Goal: Task Accomplishment & Management: Use online tool/utility

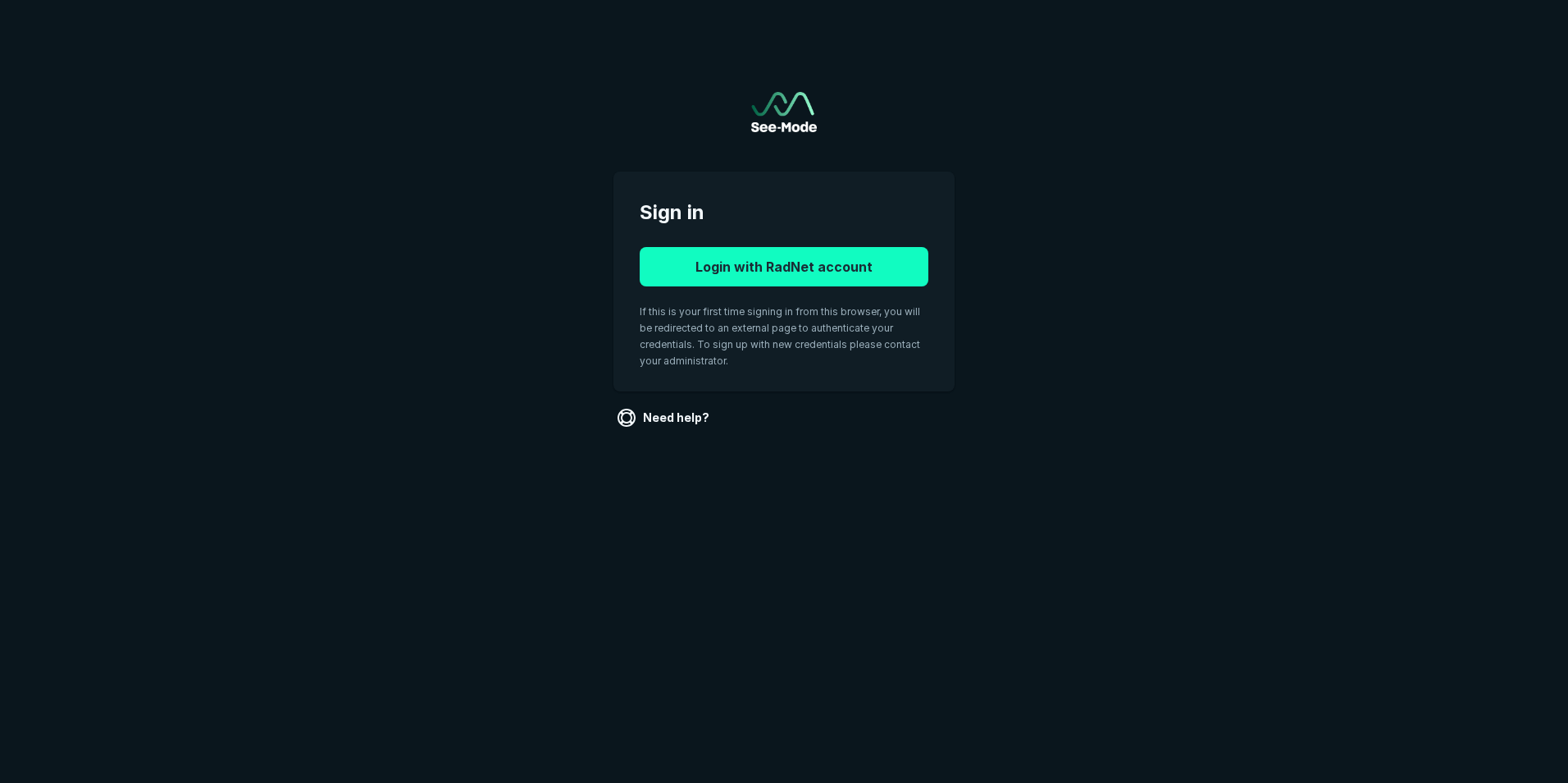
click at [768, 253] on button "Login with RadNet account" at bounding box center [784, 266] width 289 height 39
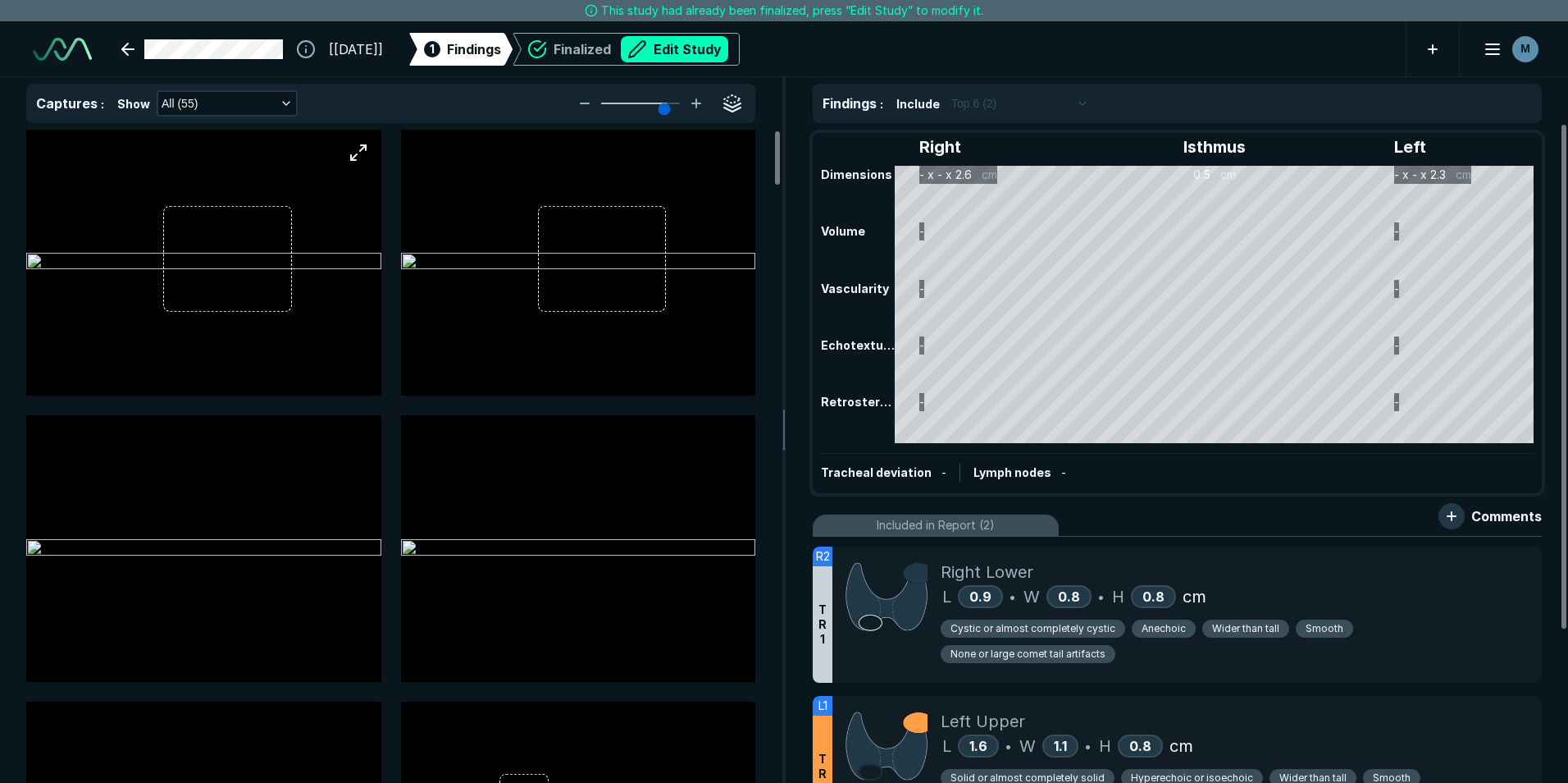
click at [185, 252] on img at bounding box center [204, 262] width 355 height 20
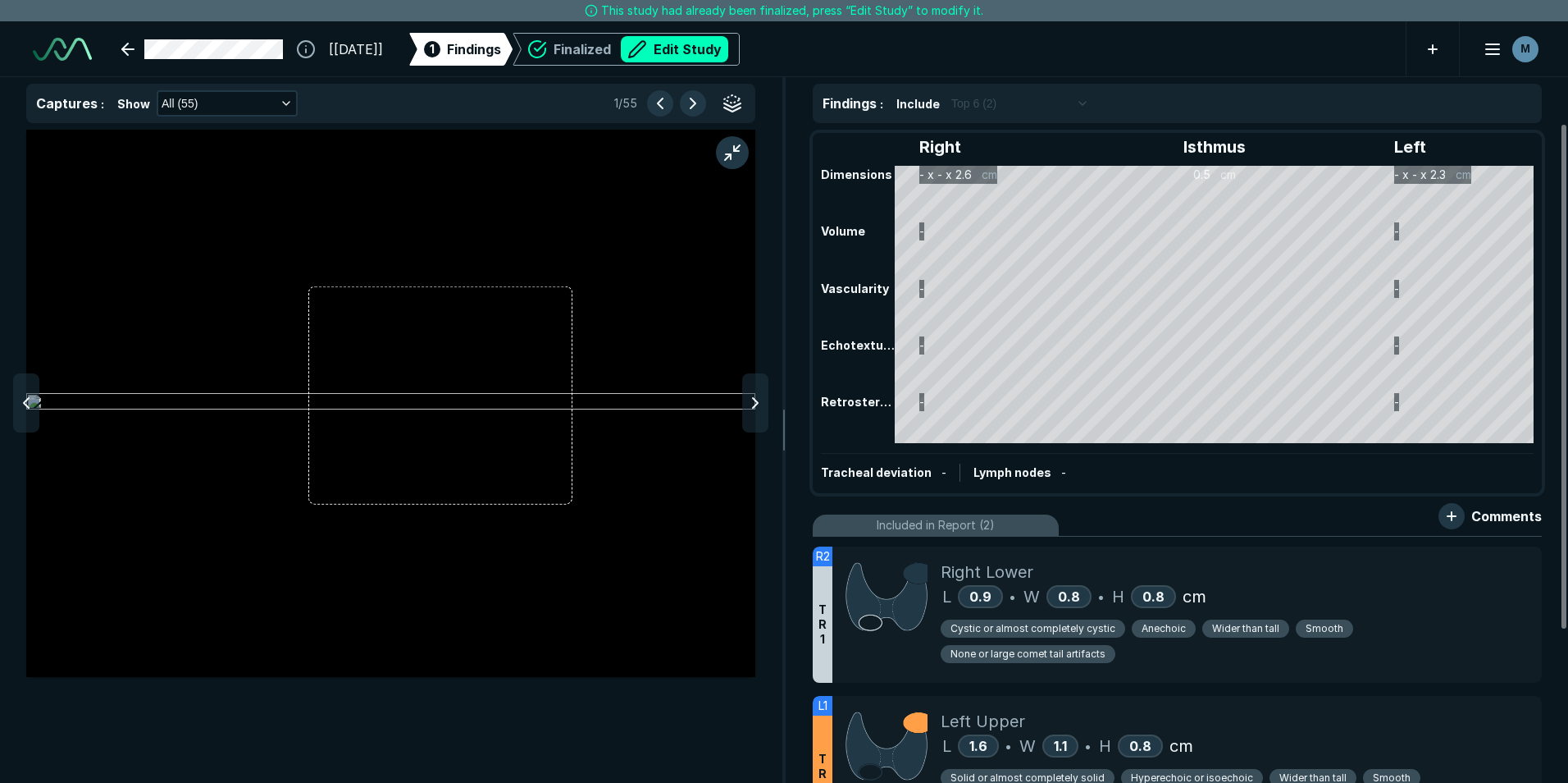
scroll to position [4867, 5361]
click at [751, 396] on icon at bounding box center [755, 403] width 20 height 20
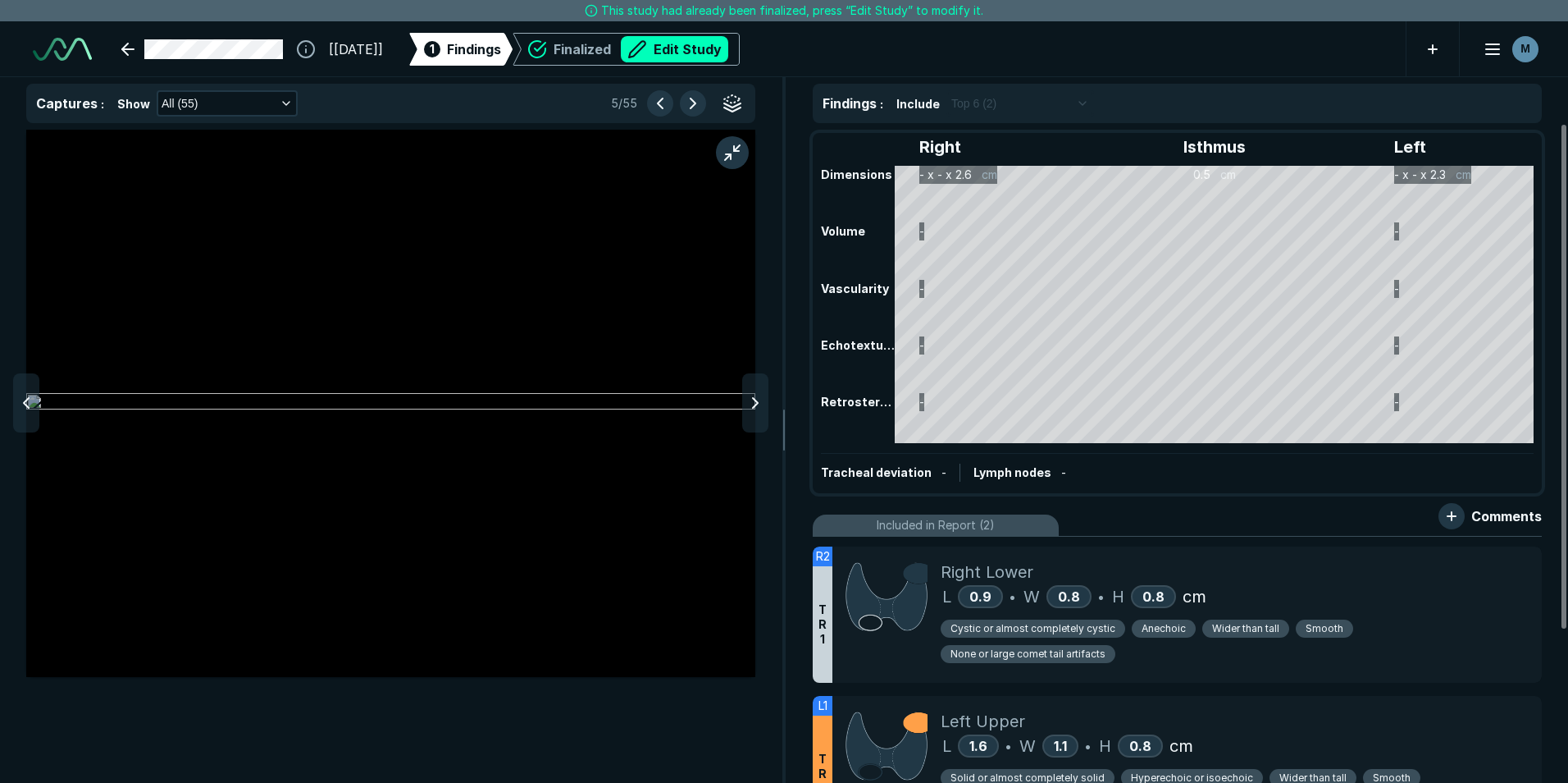
click at [751, 396] on icon at bounding box center [755, 403] width 20 height 20
click at [26, 399] on icon at bounding box center [26, 403] width 20 height 20
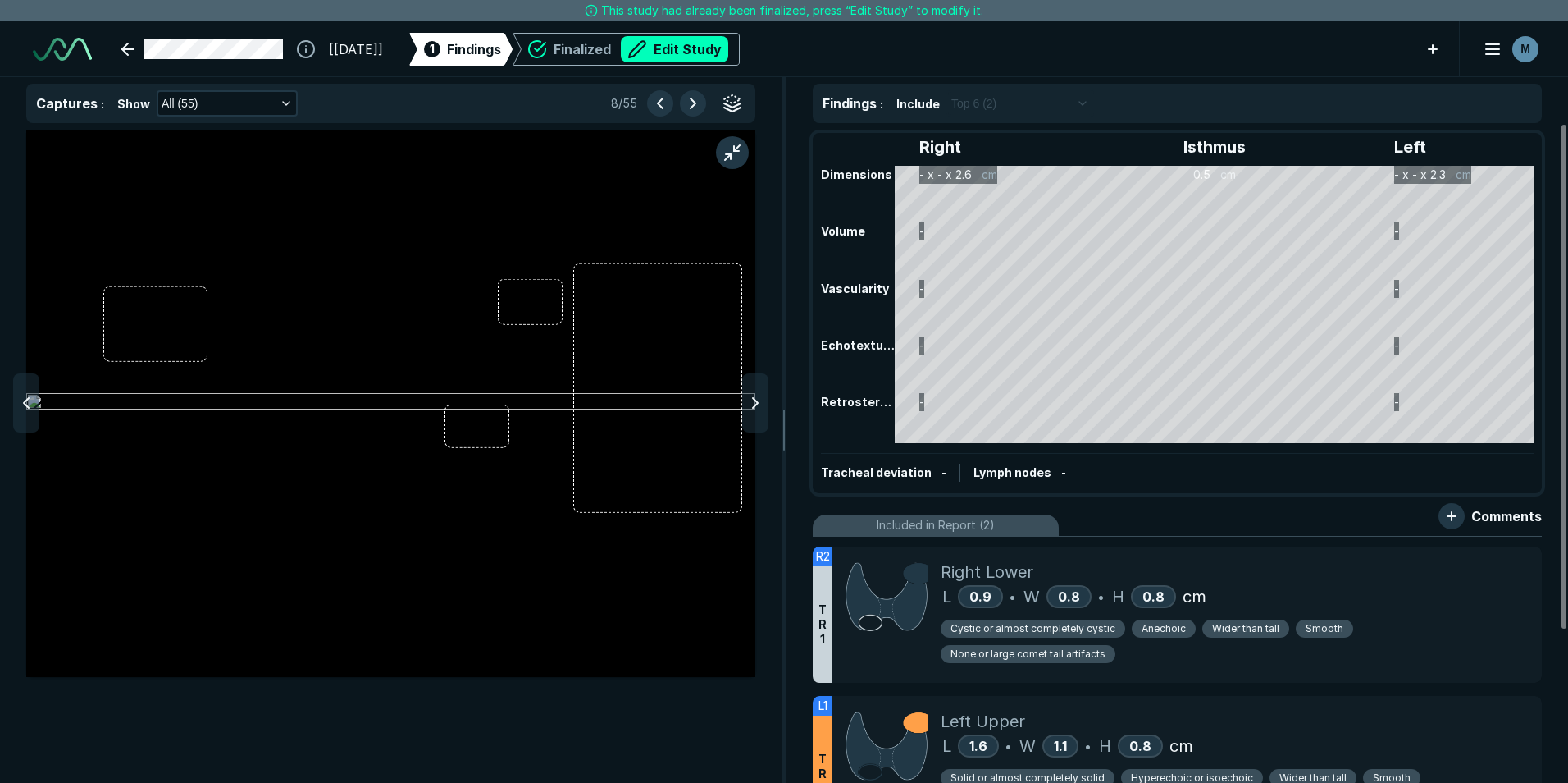
click at [26, 399] on icon at bounding box center [26, 403] width 20 height 20
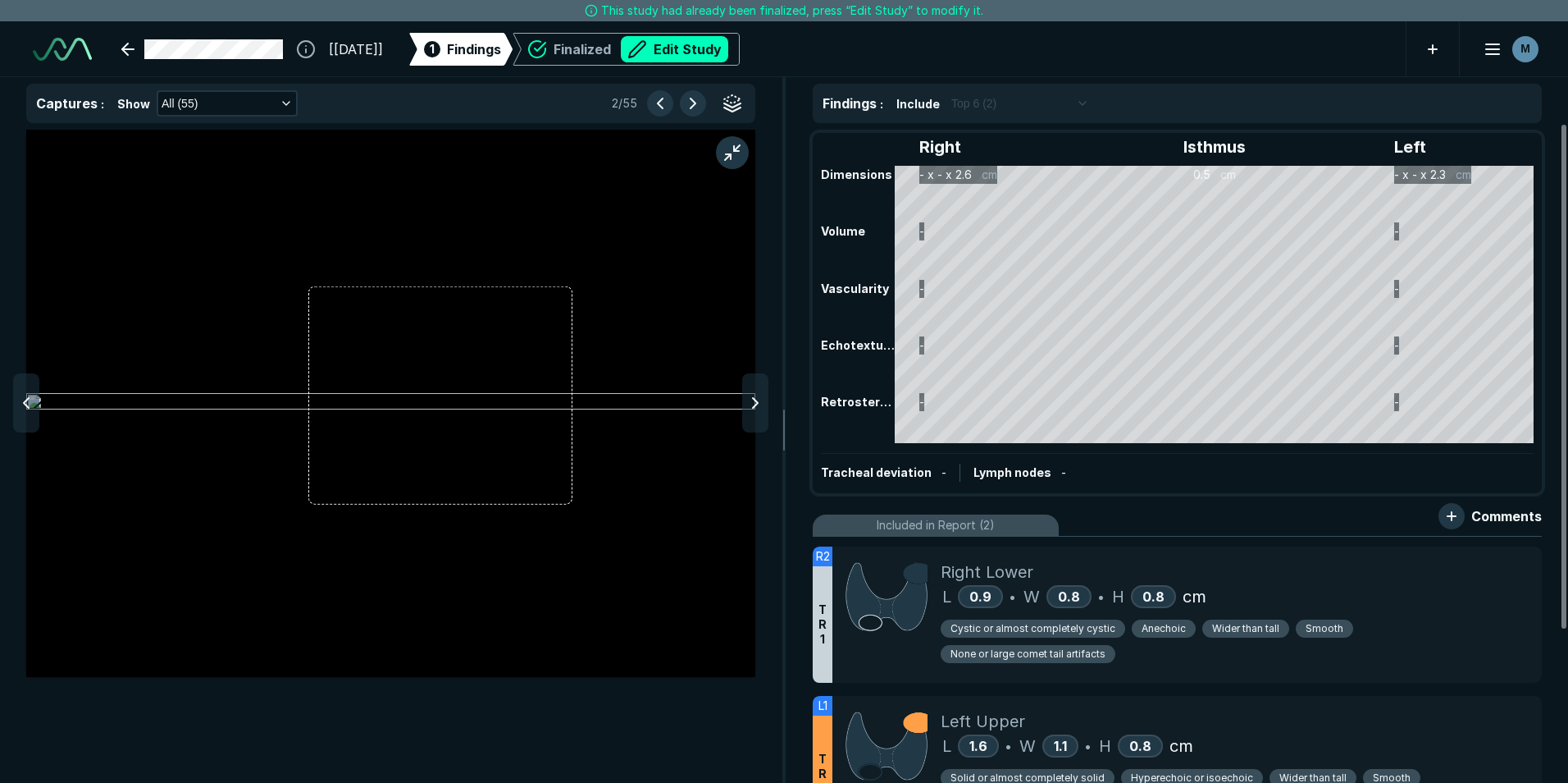
click at [26, 399] on icon at bounding box center [26, 403] width 20 height 20
click at [752, 406] on icon at bounding box center [755, 403] width 20 height 20
click at [711, 51] on button "Edit Study" at bounding box center [674, 50] width 107 height 26
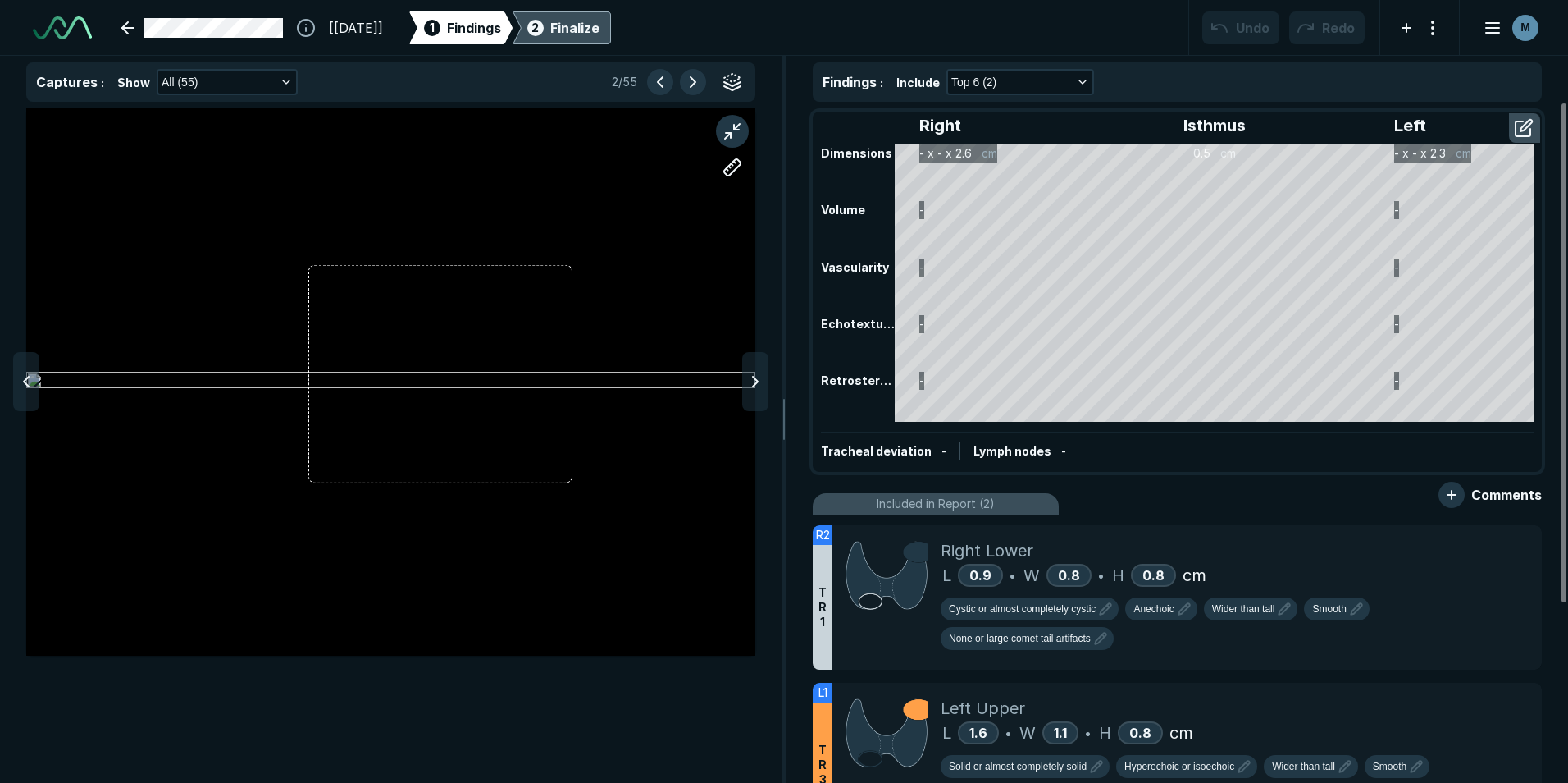
scroll to position [5344, 9161]
click at [1371, 78] on div "Include Top 6 (2)" at bounding box center [1214, 82] width 635 height 26
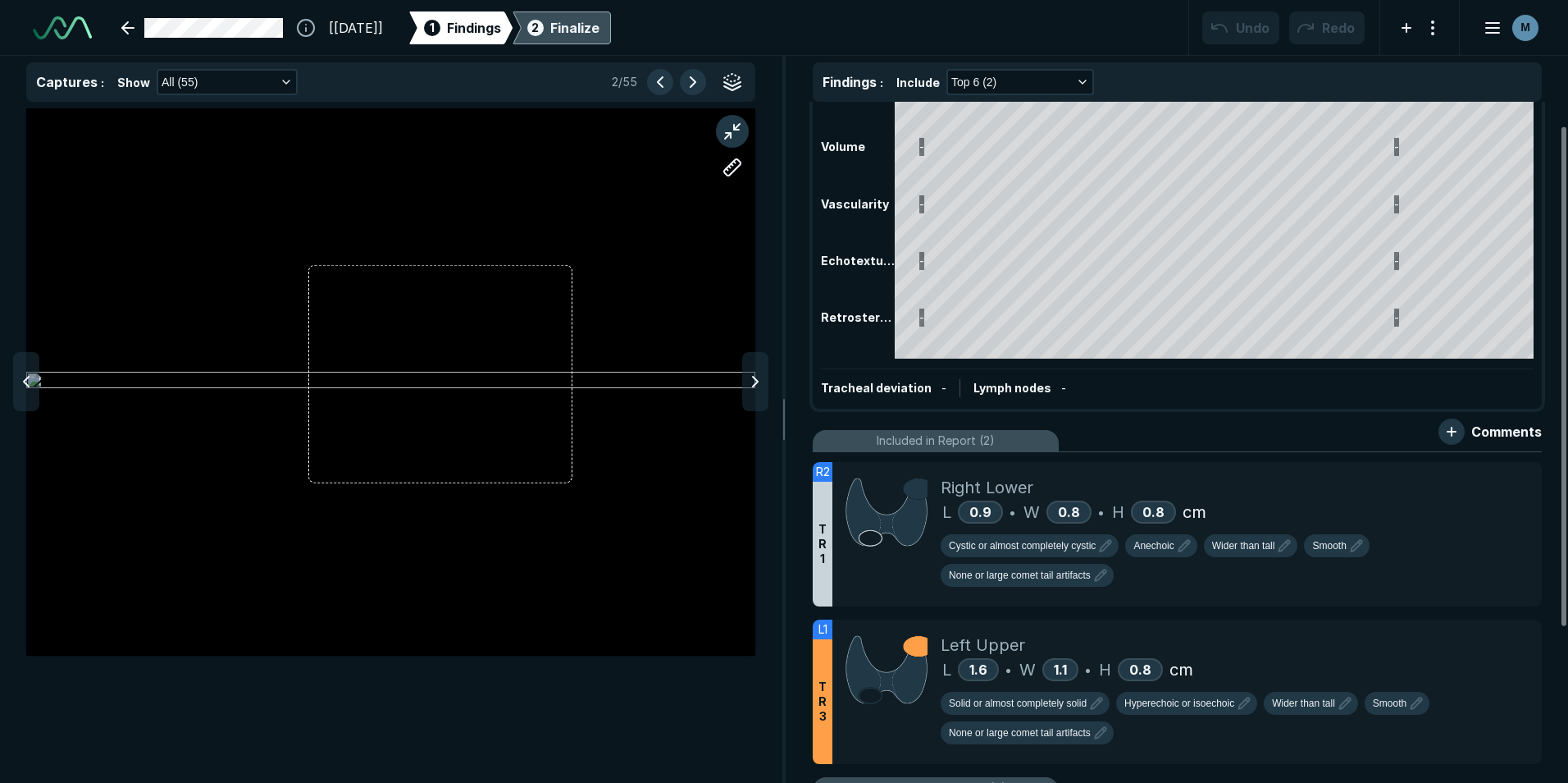
scroll to position [0, 0]
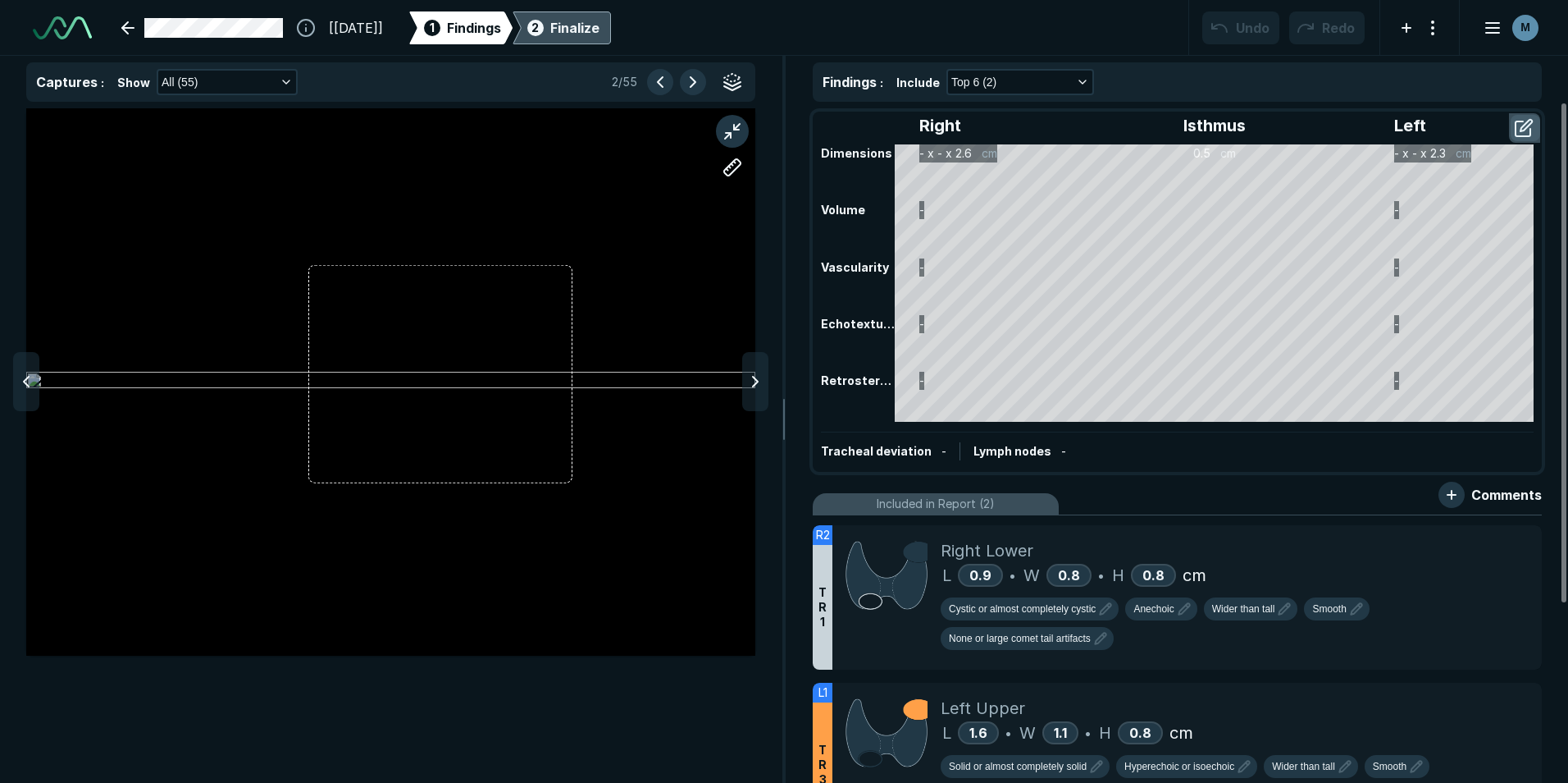
click at [1521, 130] on button "button" at bounding box center [1525, 128] width 30 height 26
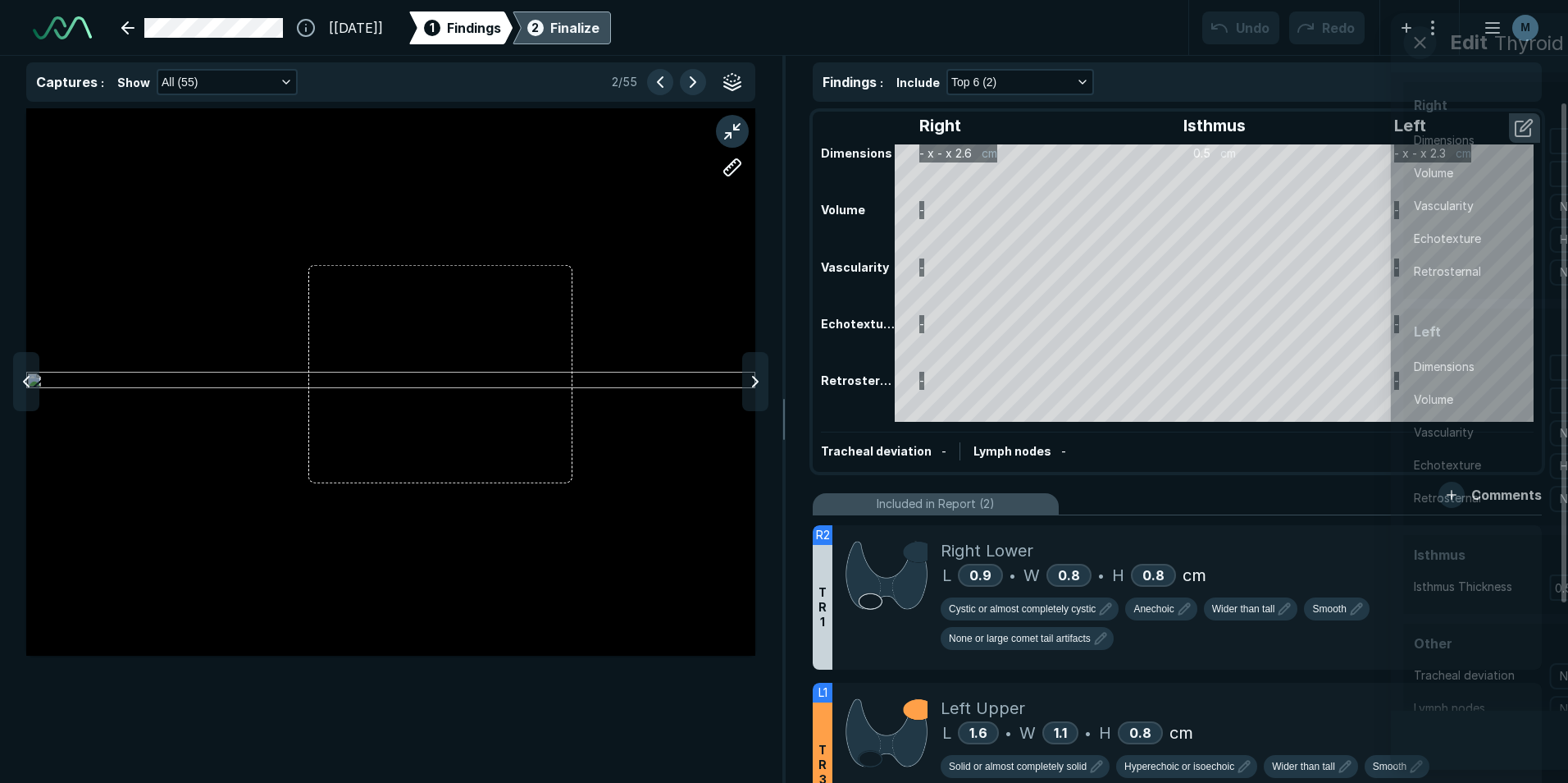
scroll to position [4945, 4469]
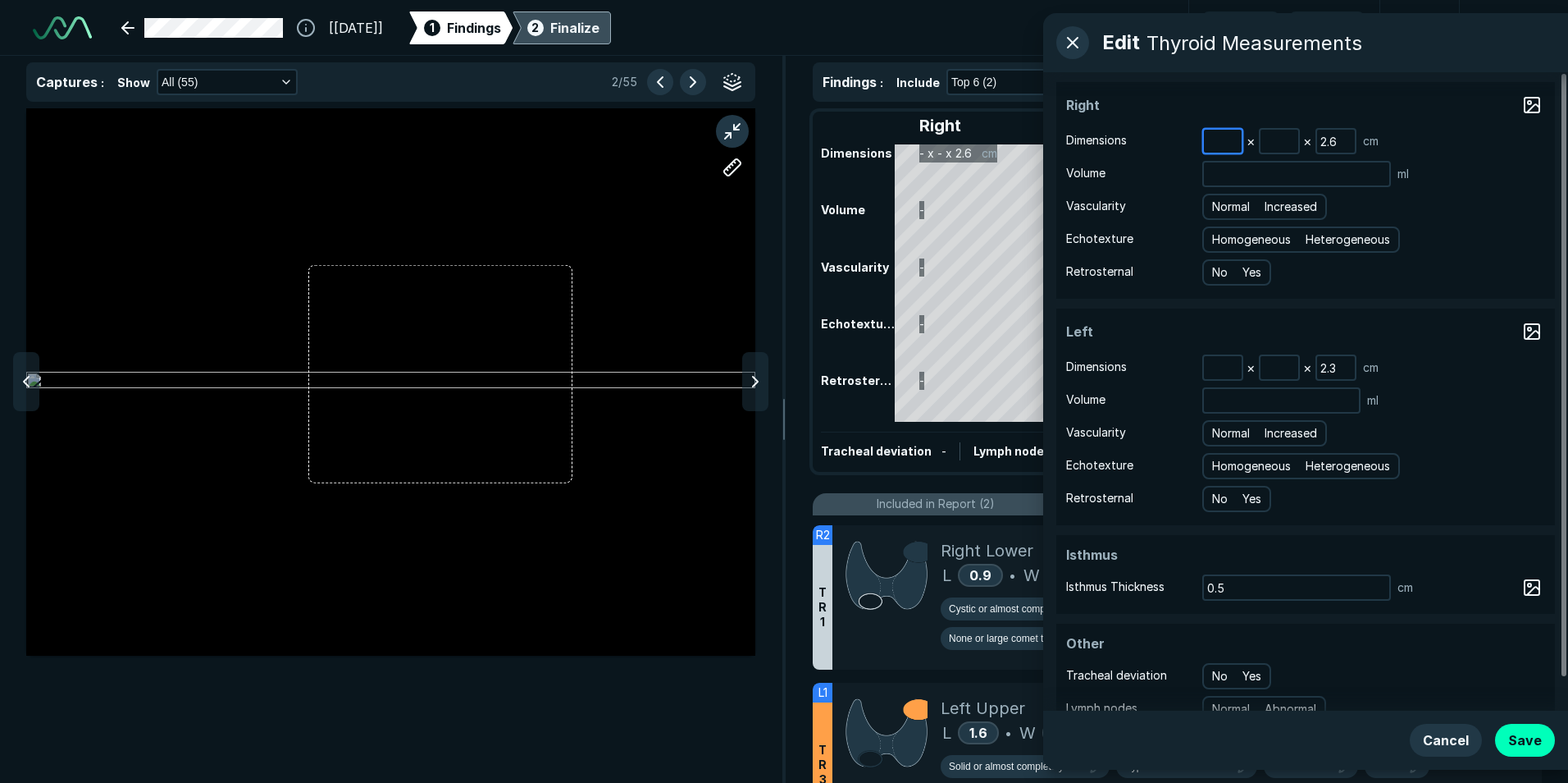
click at [1224, 141] on input at bounding box center [1222, 141] width 37 height 23
type input "4.8"
click at [756, 393] on div at bounding box center [756, 381] width 26 height 59
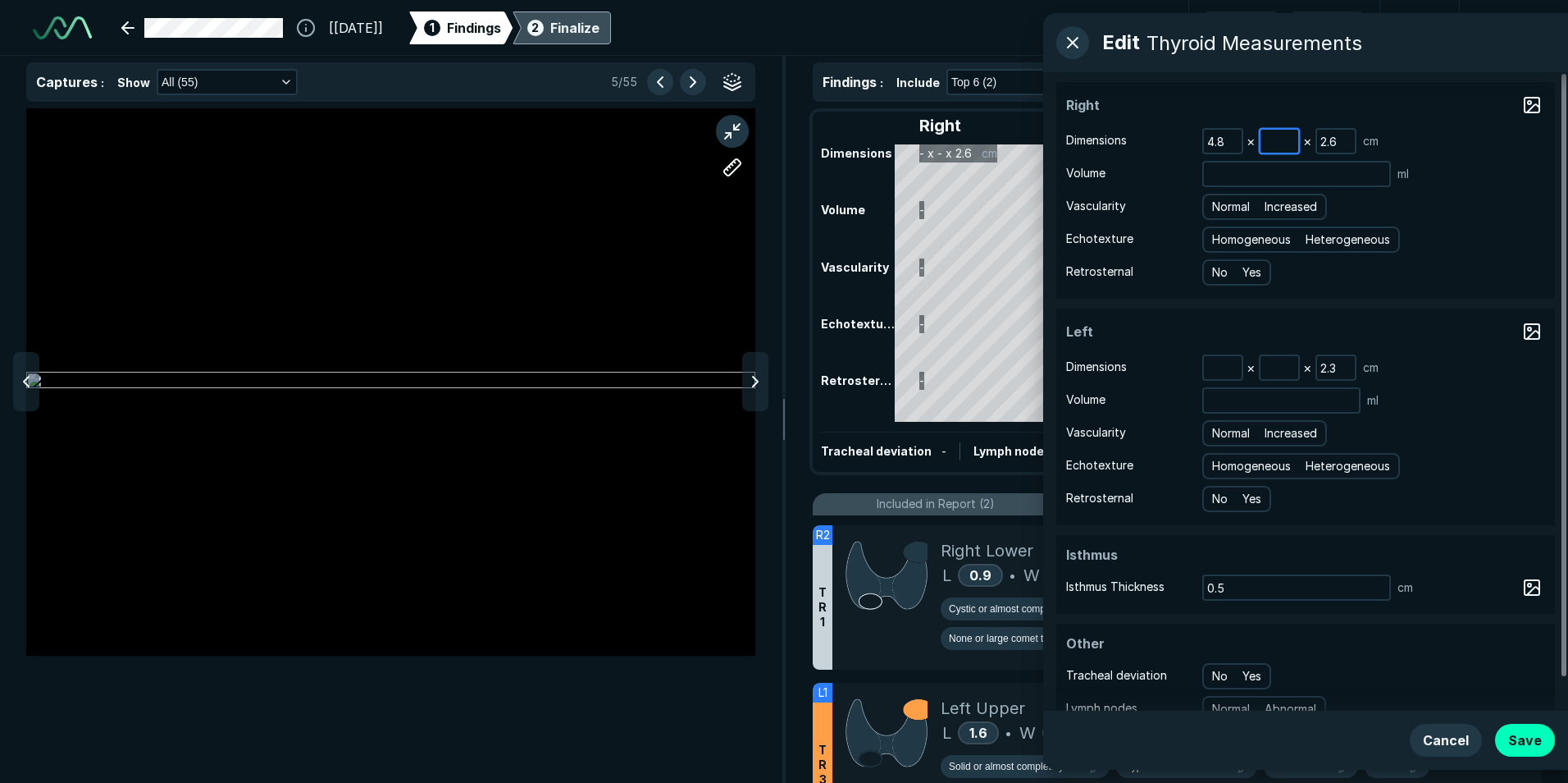
click at [1281, 139] on input at bounding box center [1278, 141] width 37 height 23
type input "2.7"
click at [754, 387] on polyline at bounding box center [755, 381] width 5 height 10
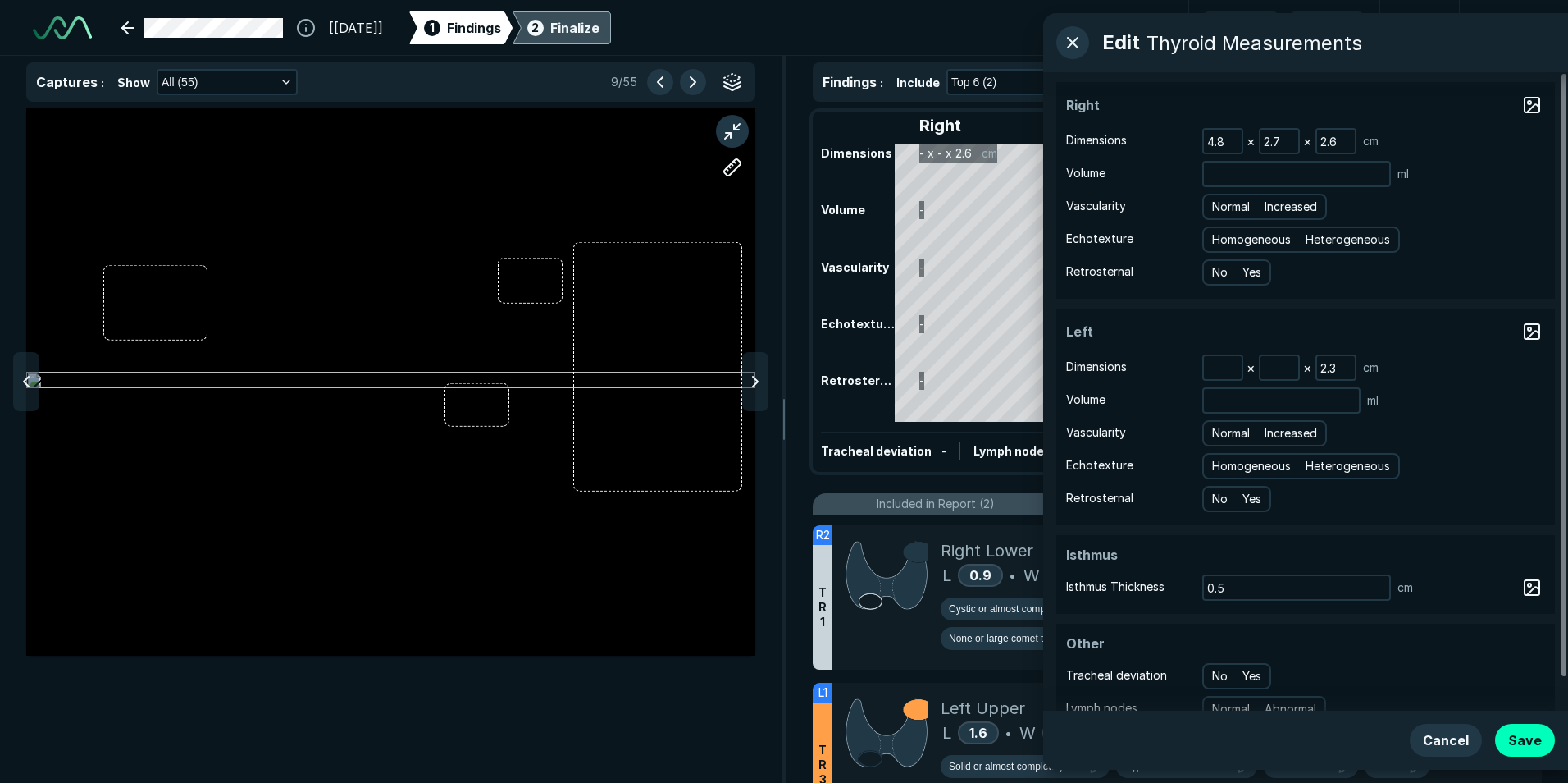
click at [754, 387] on polyline at bounding box center [755, 381] width 5 height 10
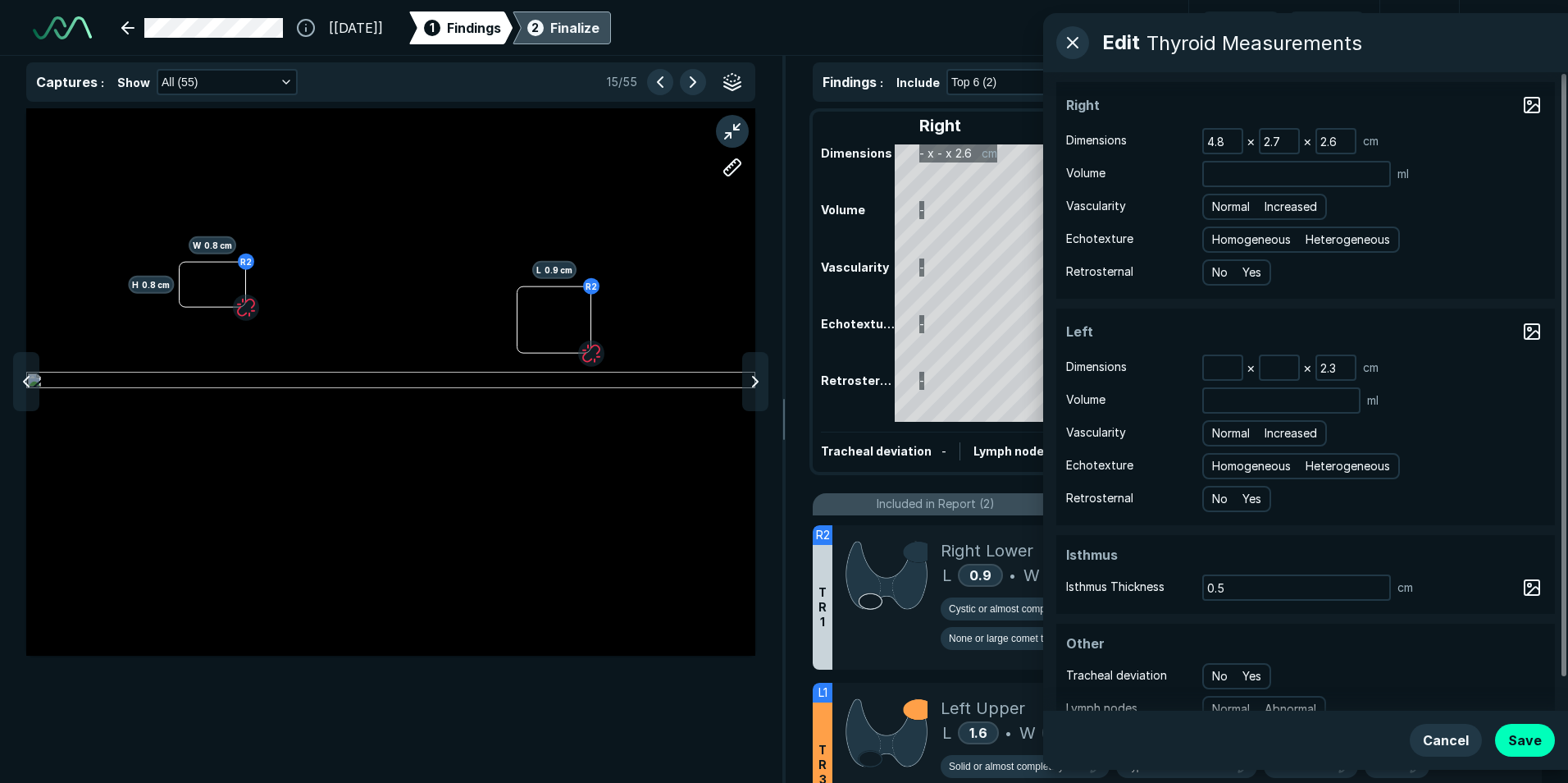
click at [754, 387] on polyline at bounding box center [755, 381] width 5 height 10
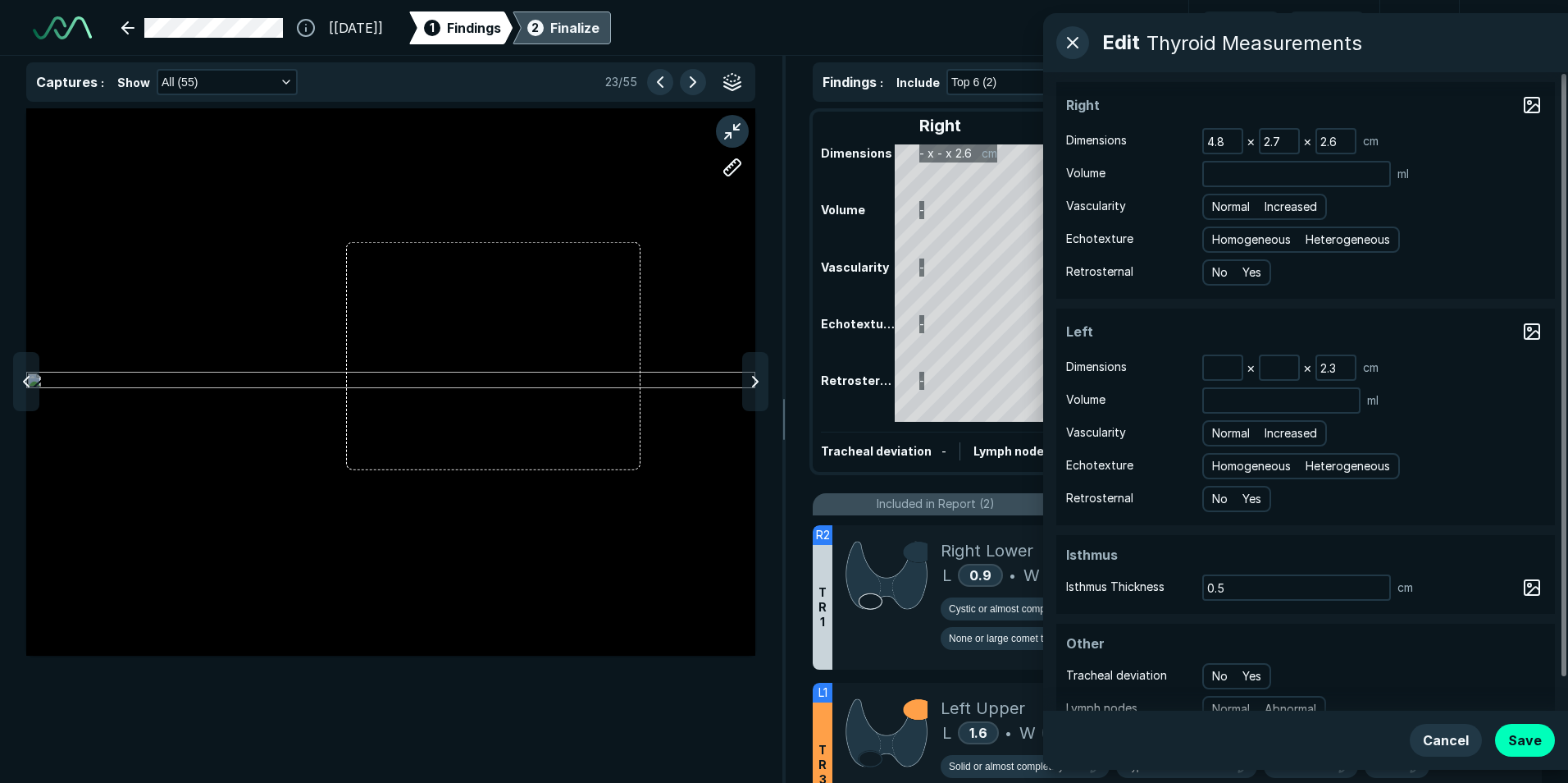
click at [754, 387] on polyline at bounding box center [755, 381] width 5 height 10
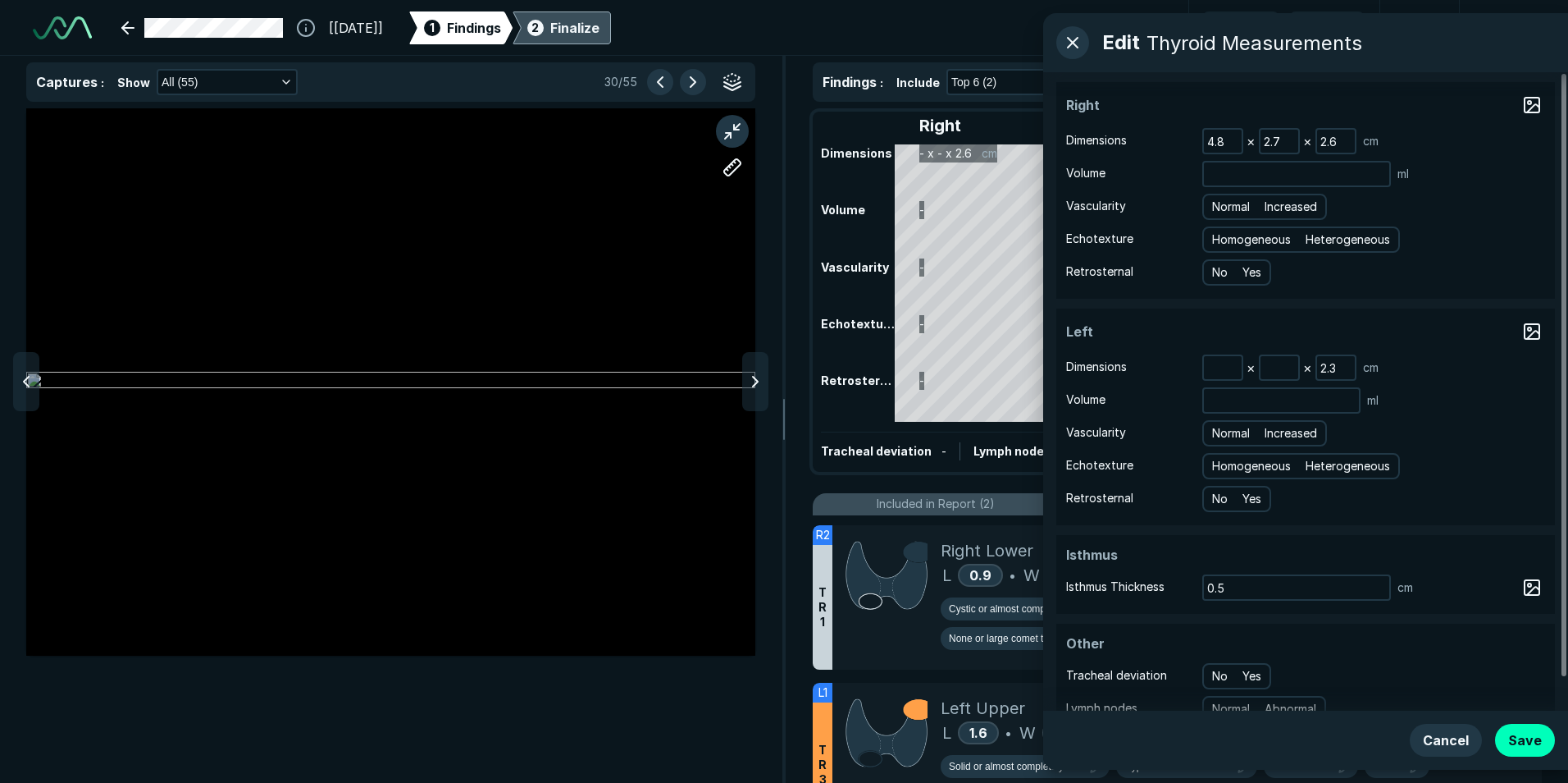
click at [754, 387] on polyline at bounding box center [755, 381] width 5 height 10
click at [31, 372] on icon at bounding box center [26, 381] width 20 height 20
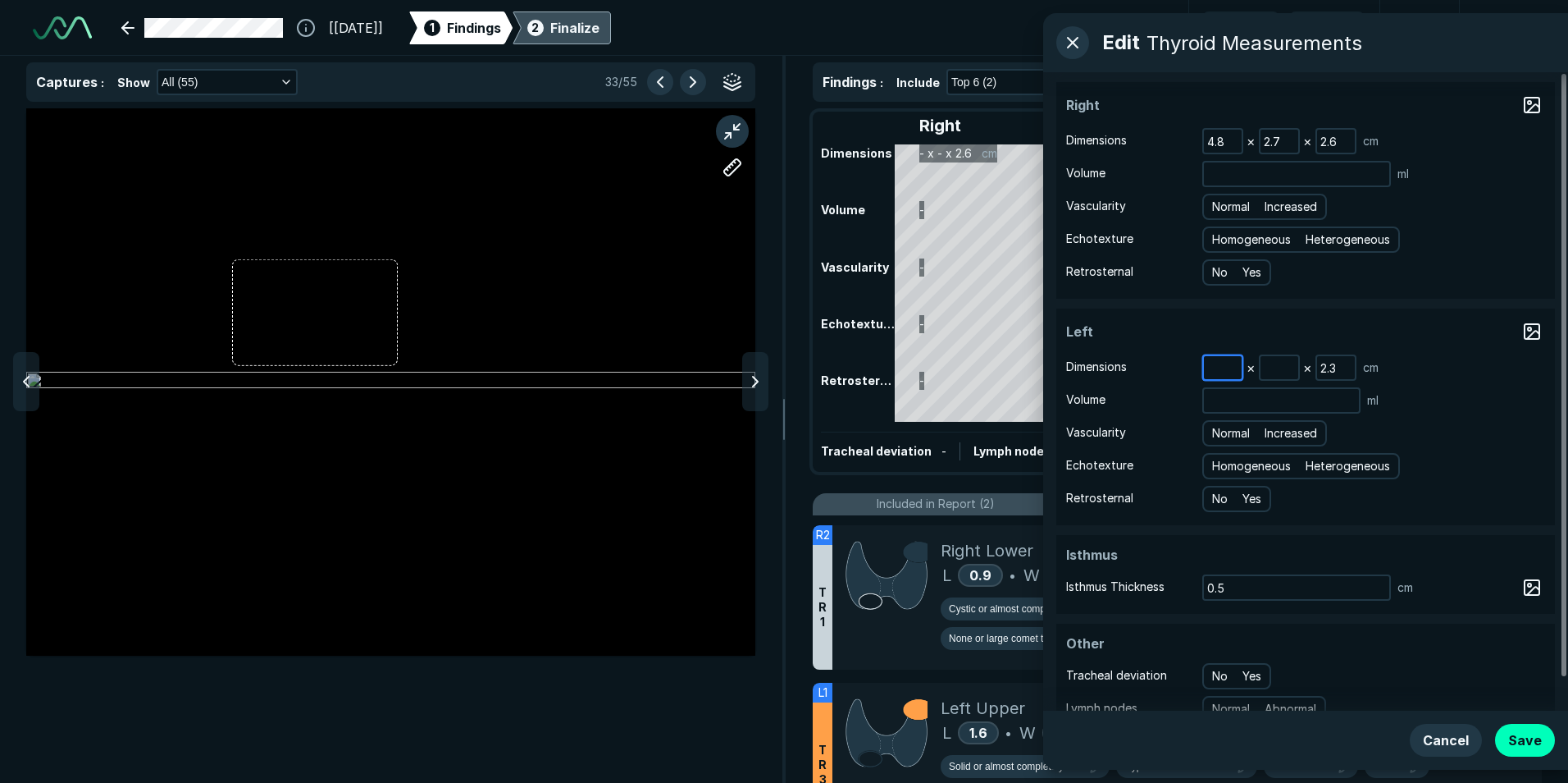
click at [1215, 369] on input at bounding box center [1222, 367] width 37 height 23
type input "4.7"
click at [740, 372] on div at bounding box center [390, 382] width 729 height 548
click at [759, 374] on icon at bounding box center [755, 381] width 20 height 20
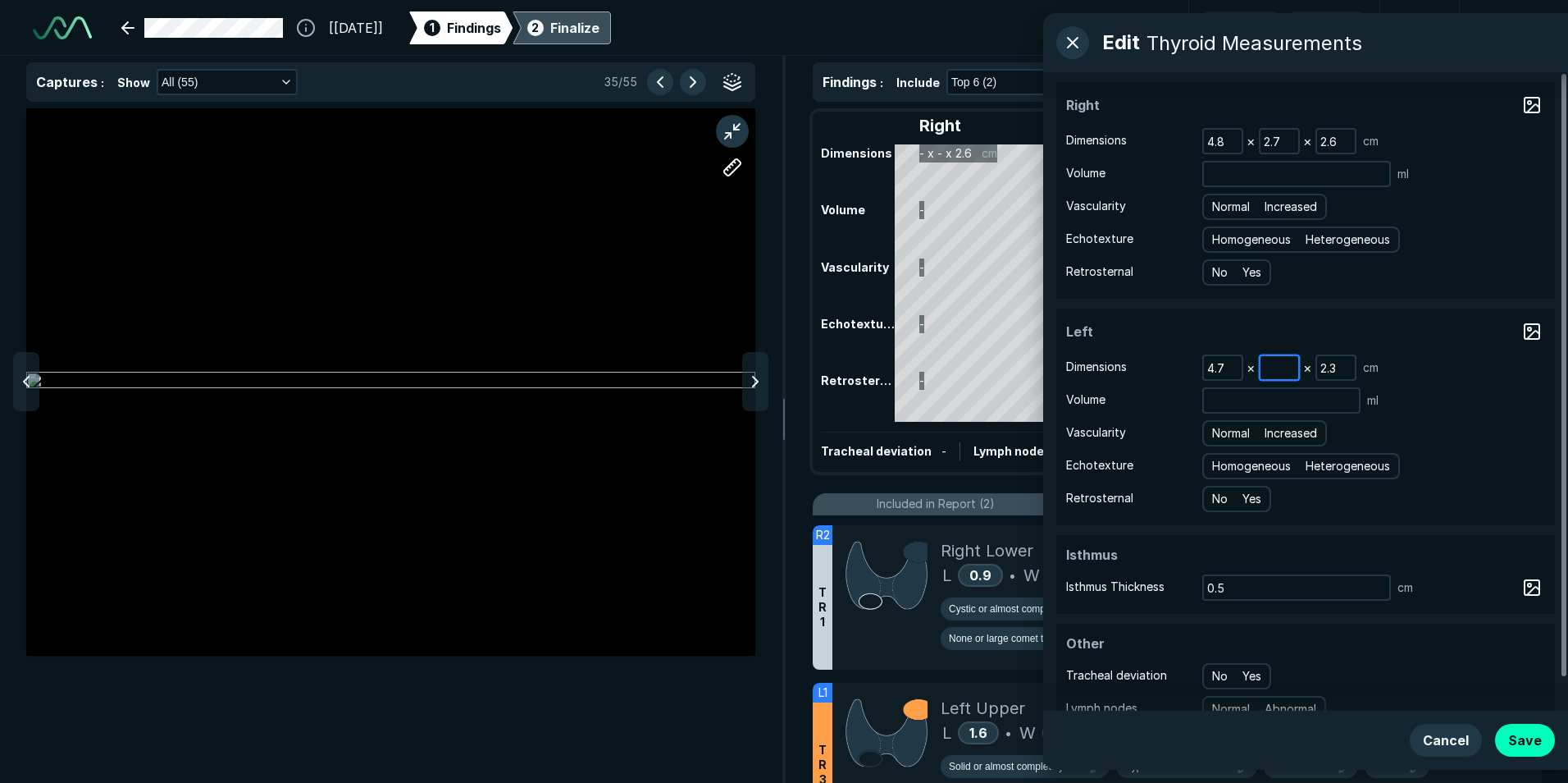
click at [1285, 368] on input at bounding box center [1278, 367] width 37 height 23
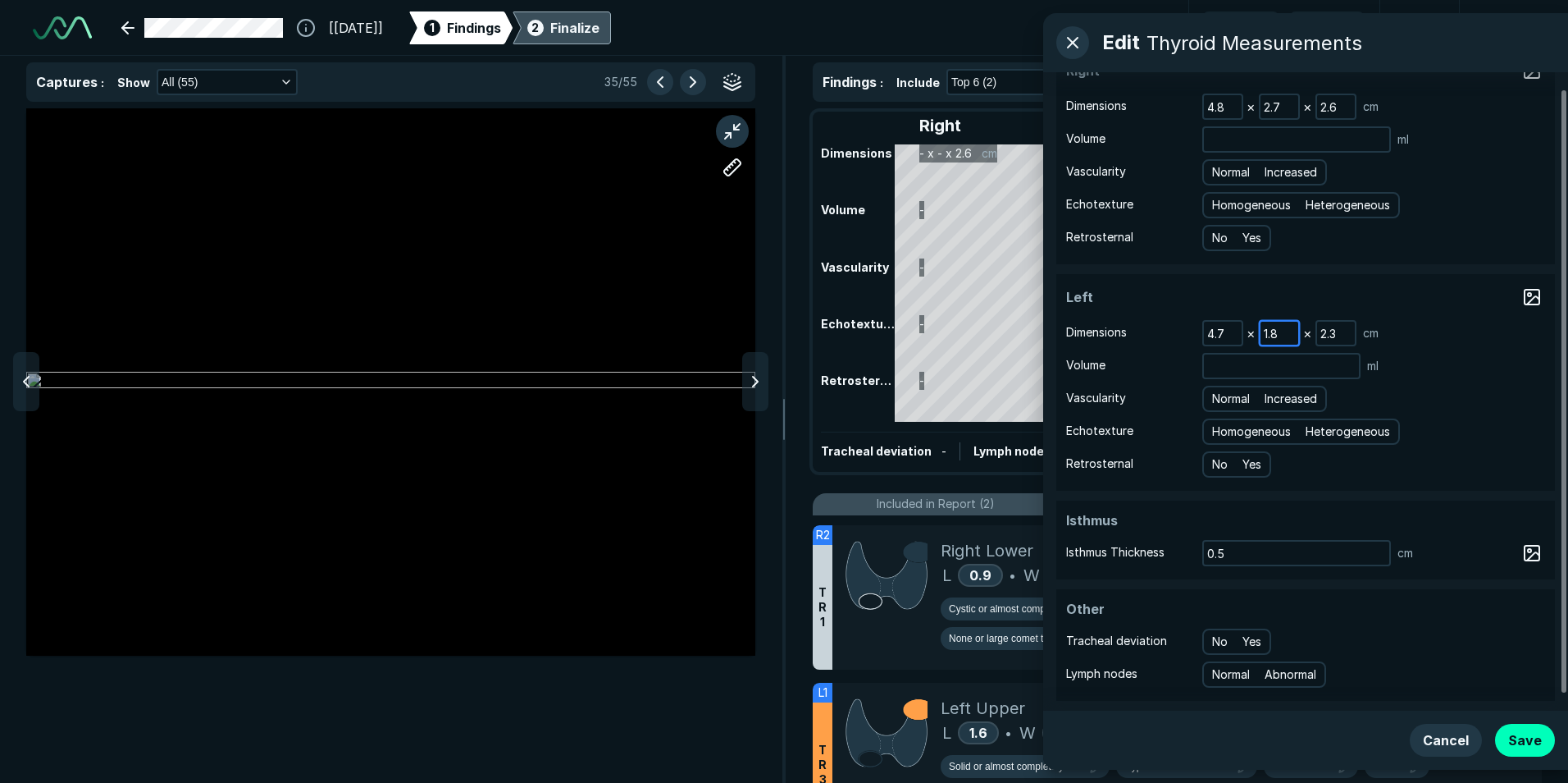
scroll to position [0, 0]
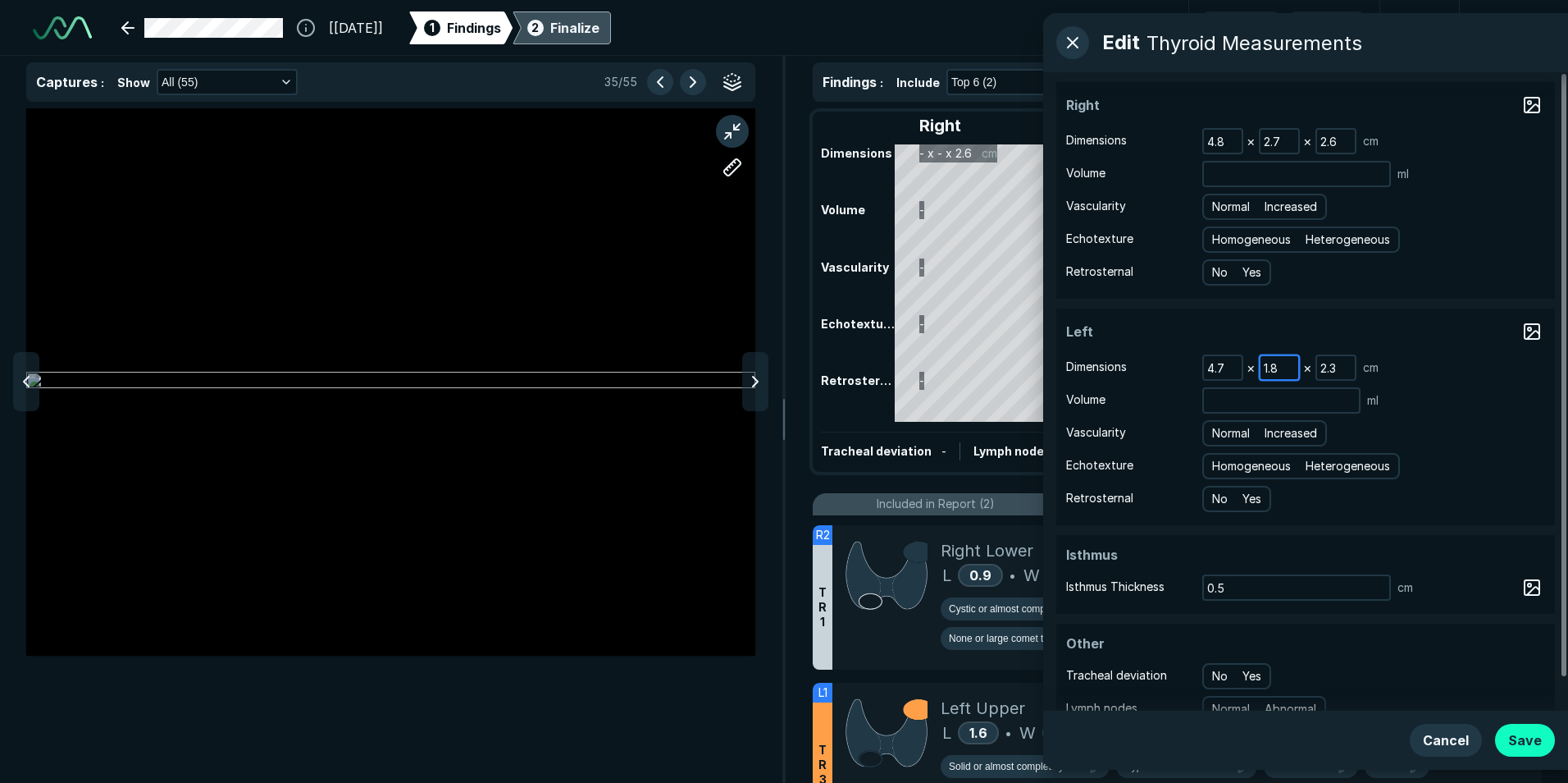
type input "1.8"
click at [1516, 734] on button "Save" at bounding box center [1525, 739] width 60 height 33
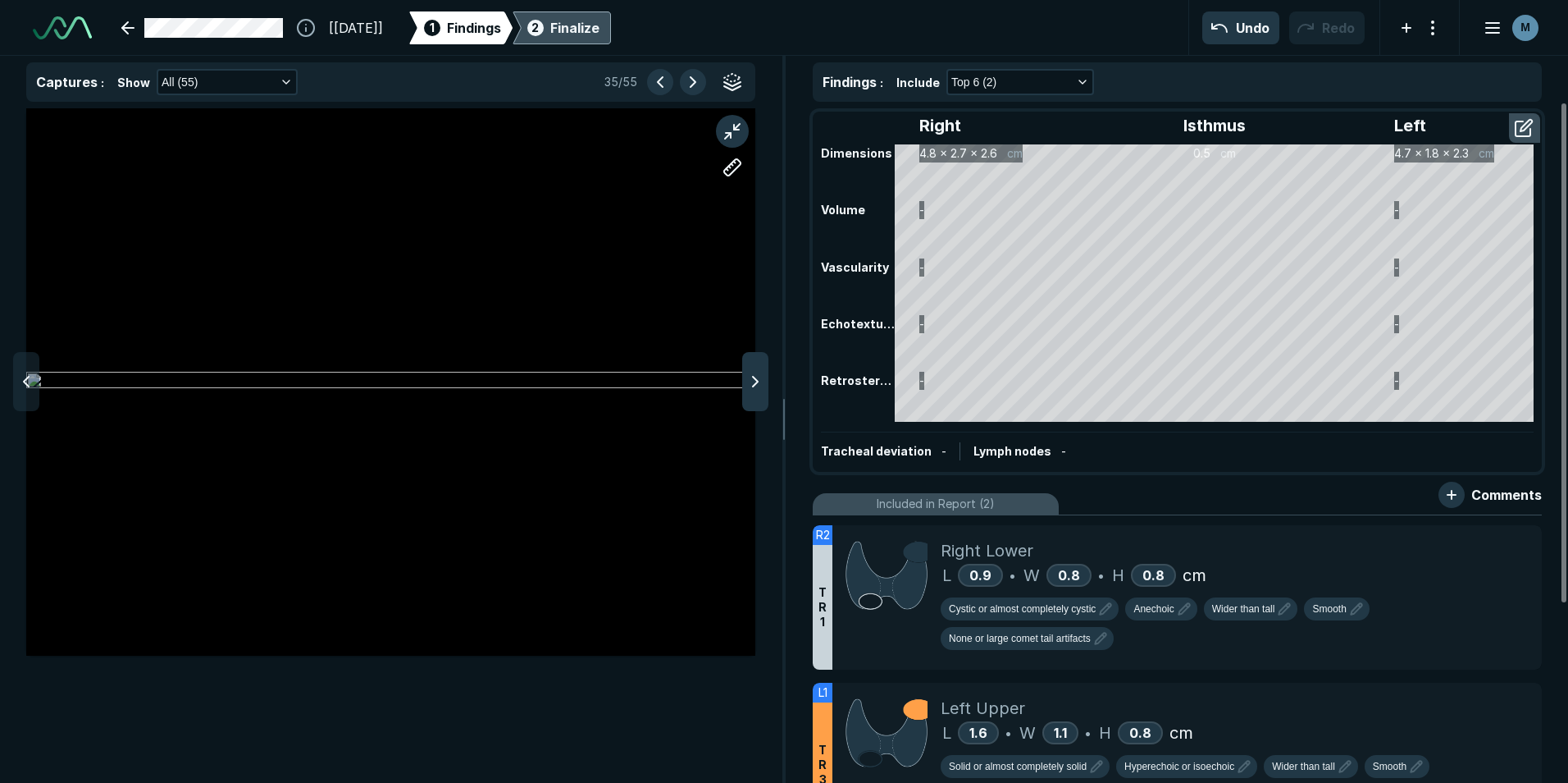
click at [742, 383] on div at bounding box center [756, 381] width 26 height 59
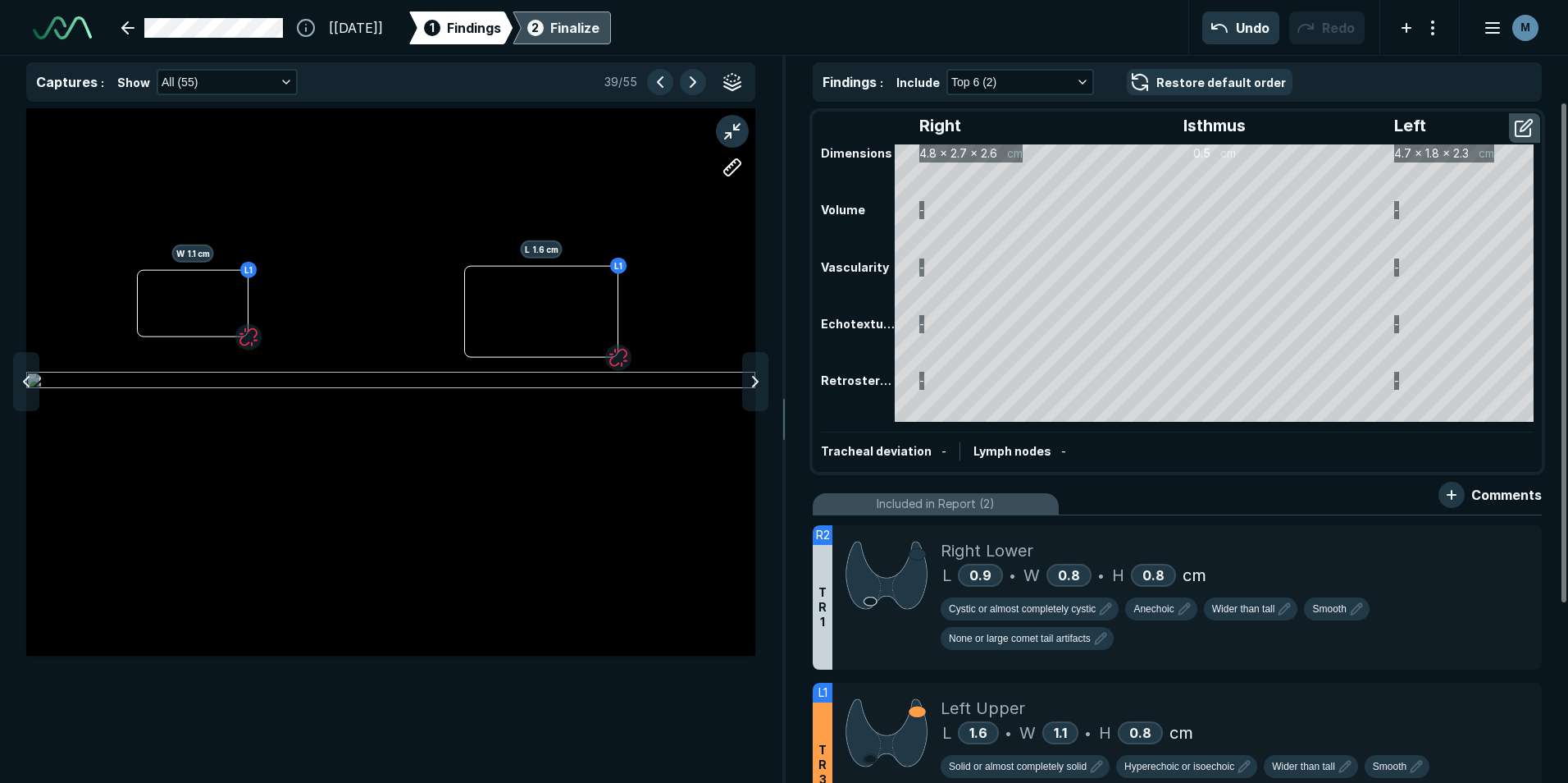
click at [769, 378] on div "L1 L 1.6 cm L1 W 1.1 cm" at bounding box center [390, 446] width 782 height 675
click at [764, 379] on icon at bounding box center [755, 381] width 20 height 20
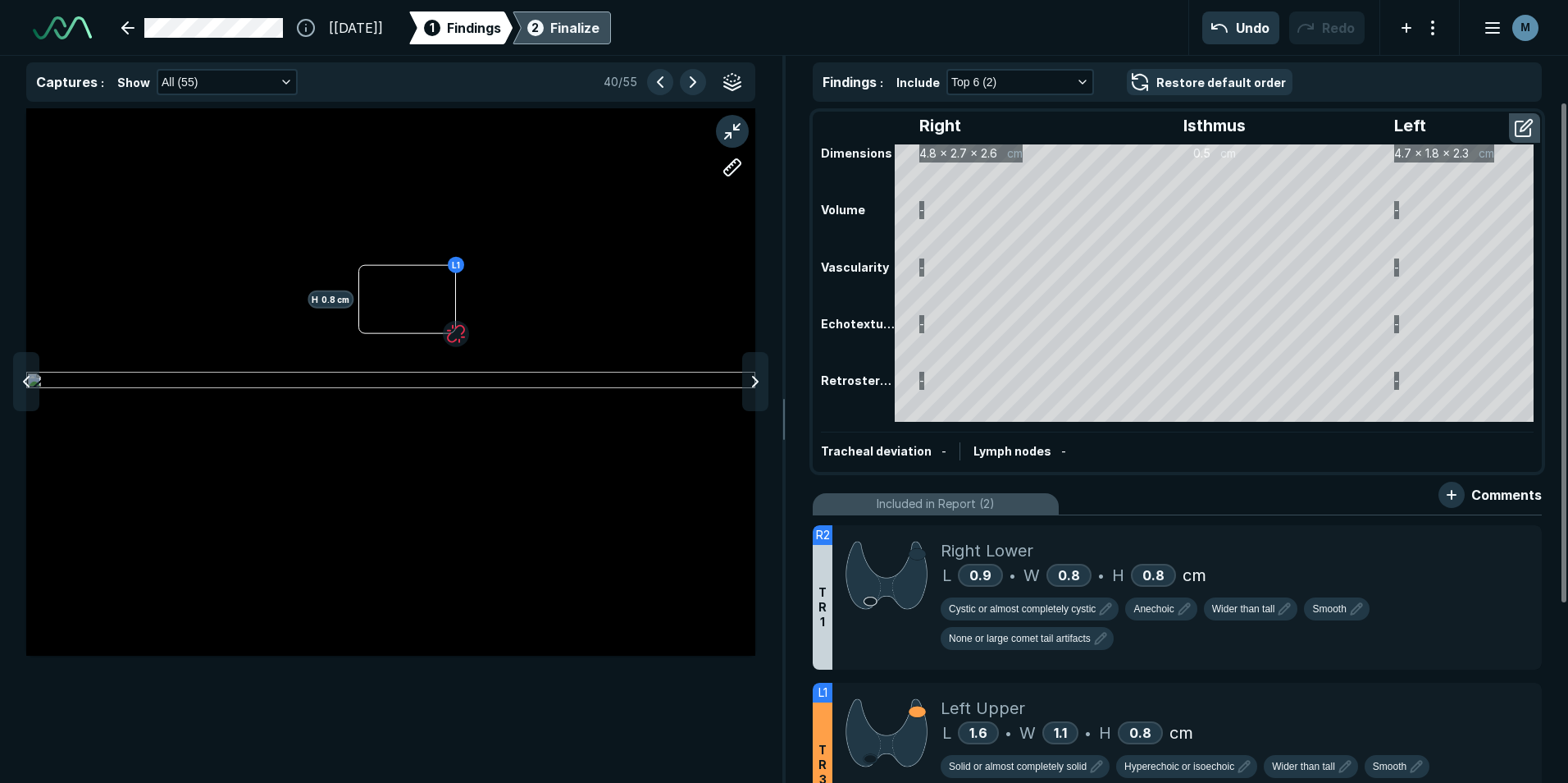
click at [764, 379] on icon at bounding box center [755, 381] width 20 height 20
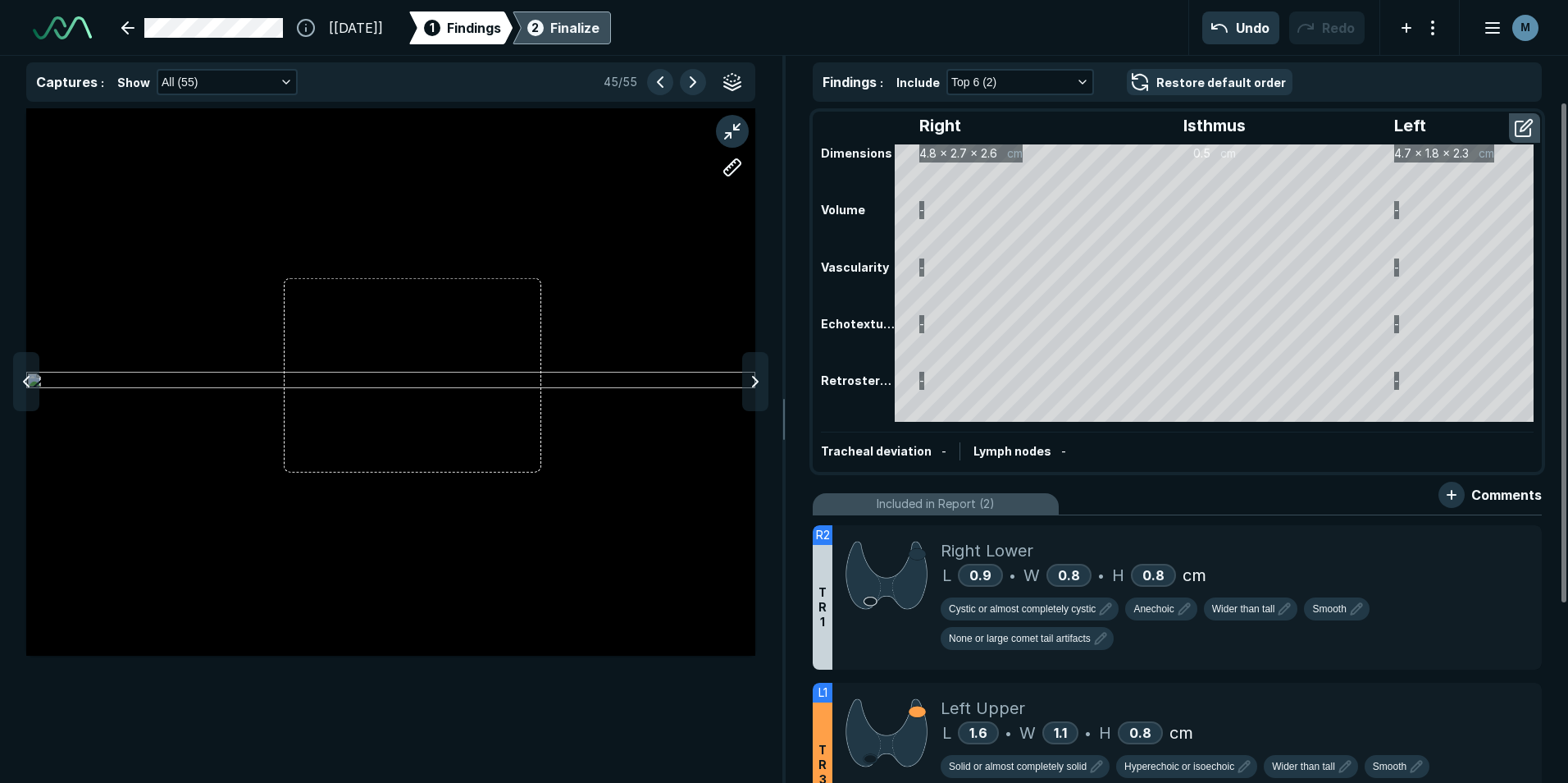
click at [764, 379] on icon at bounding box center [755, 381] width 20 height 20
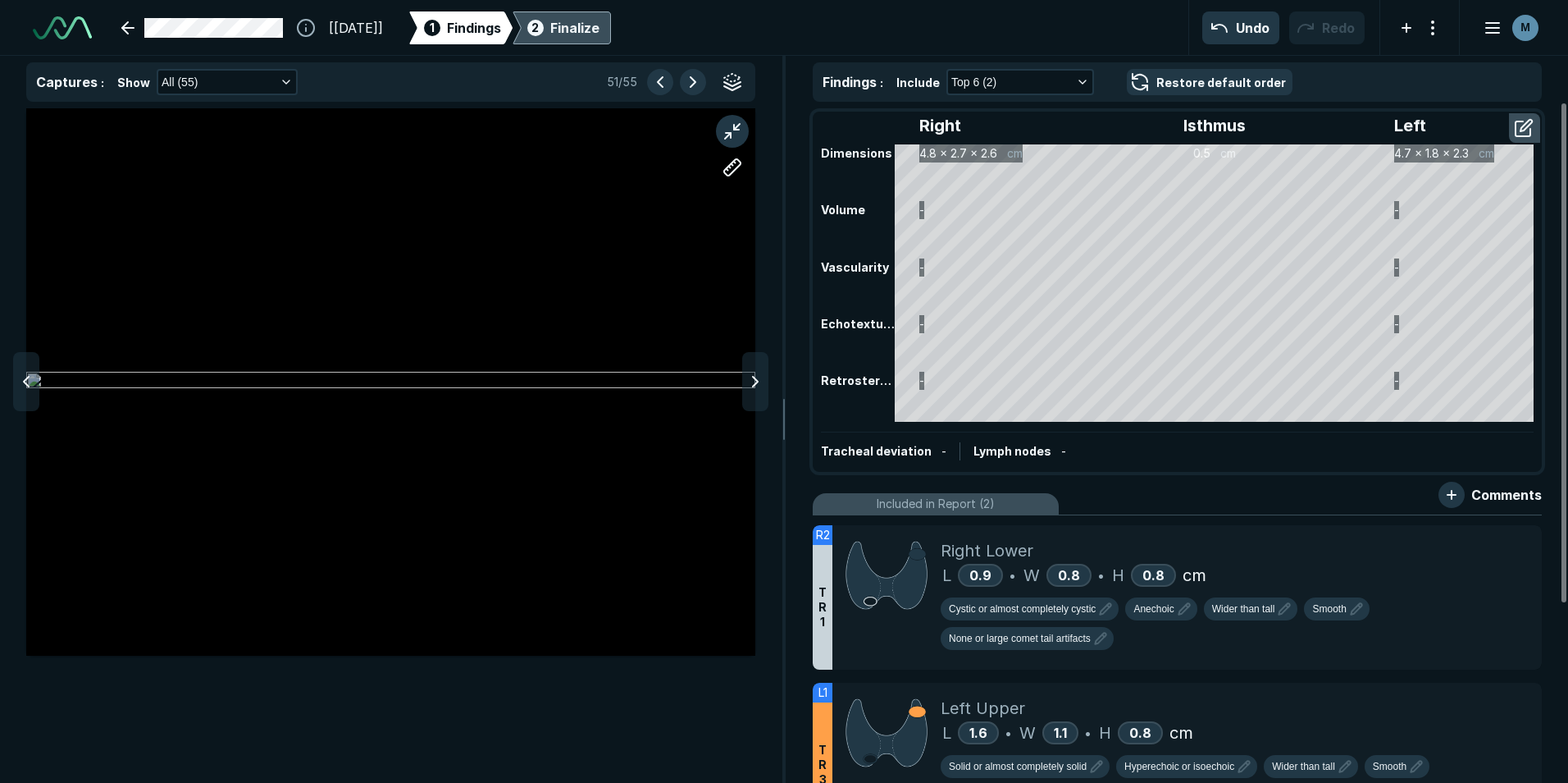
click at [764, 379] on icon at bounding box center [755, 381] width 20 height 20
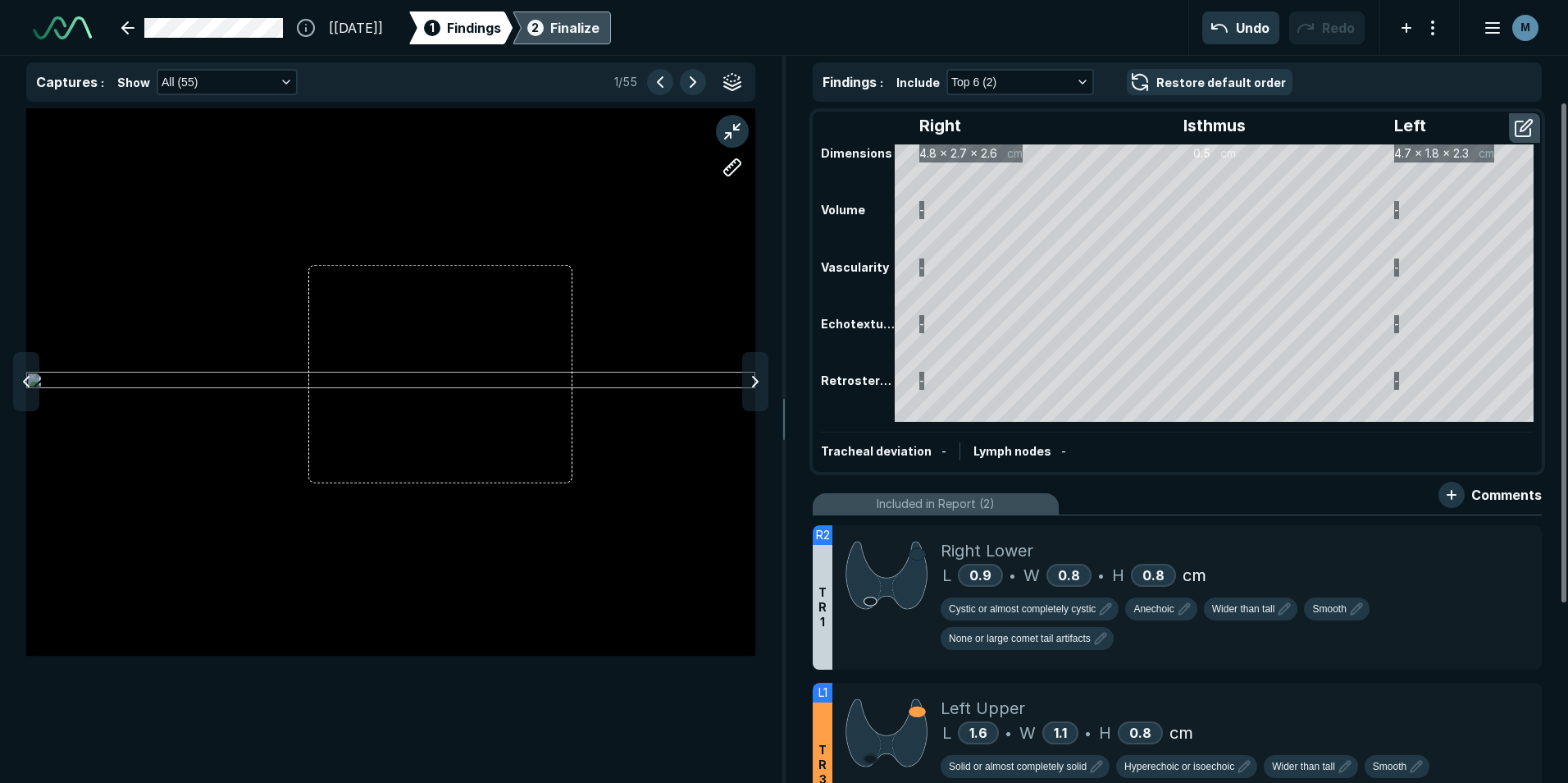
click at [764, 379] on icon at bounding box center [755, 381] width 20 height 20
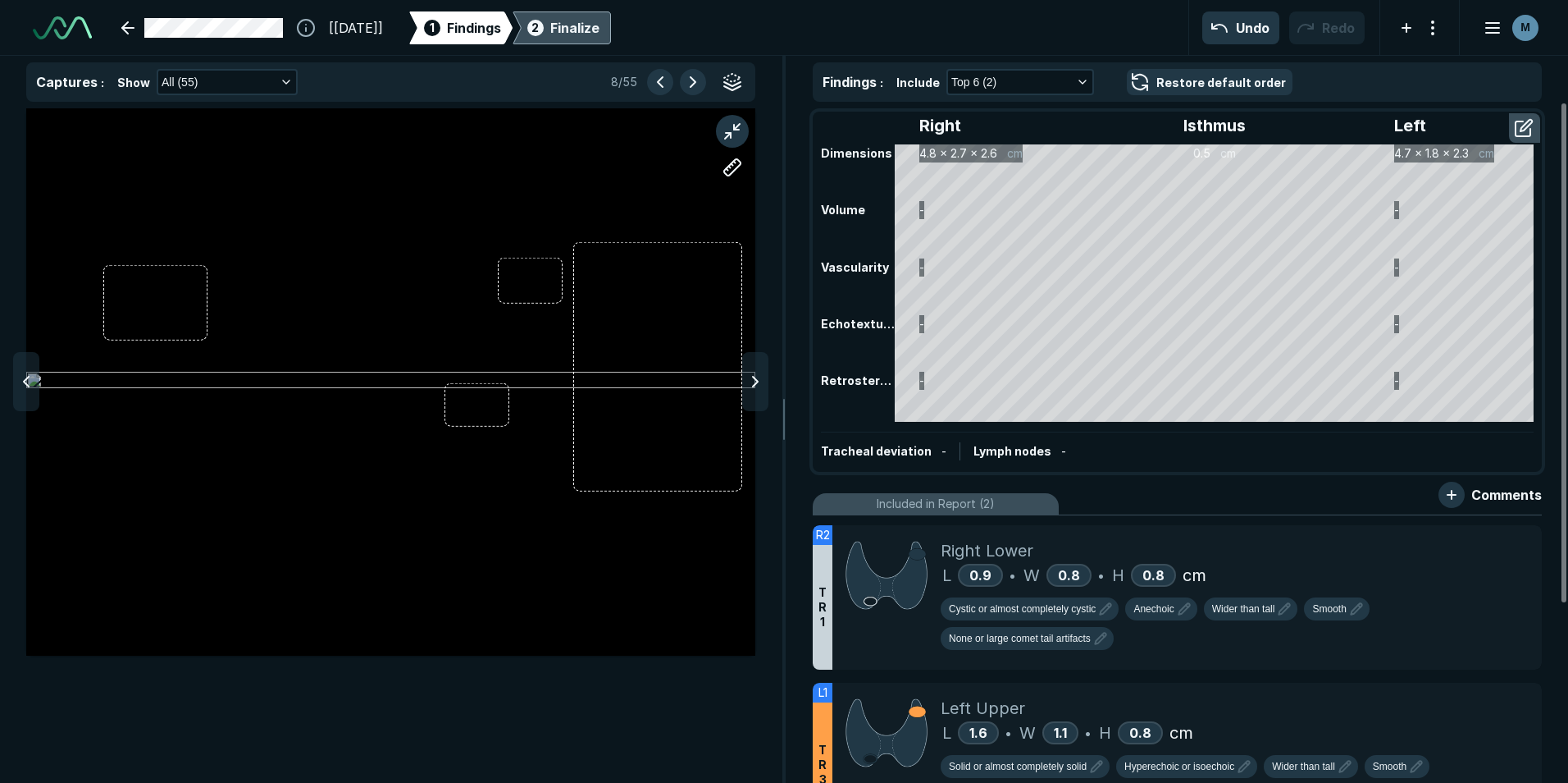
click at [764, 379] on icon at bounding box center [755, 381] width 20 height 20
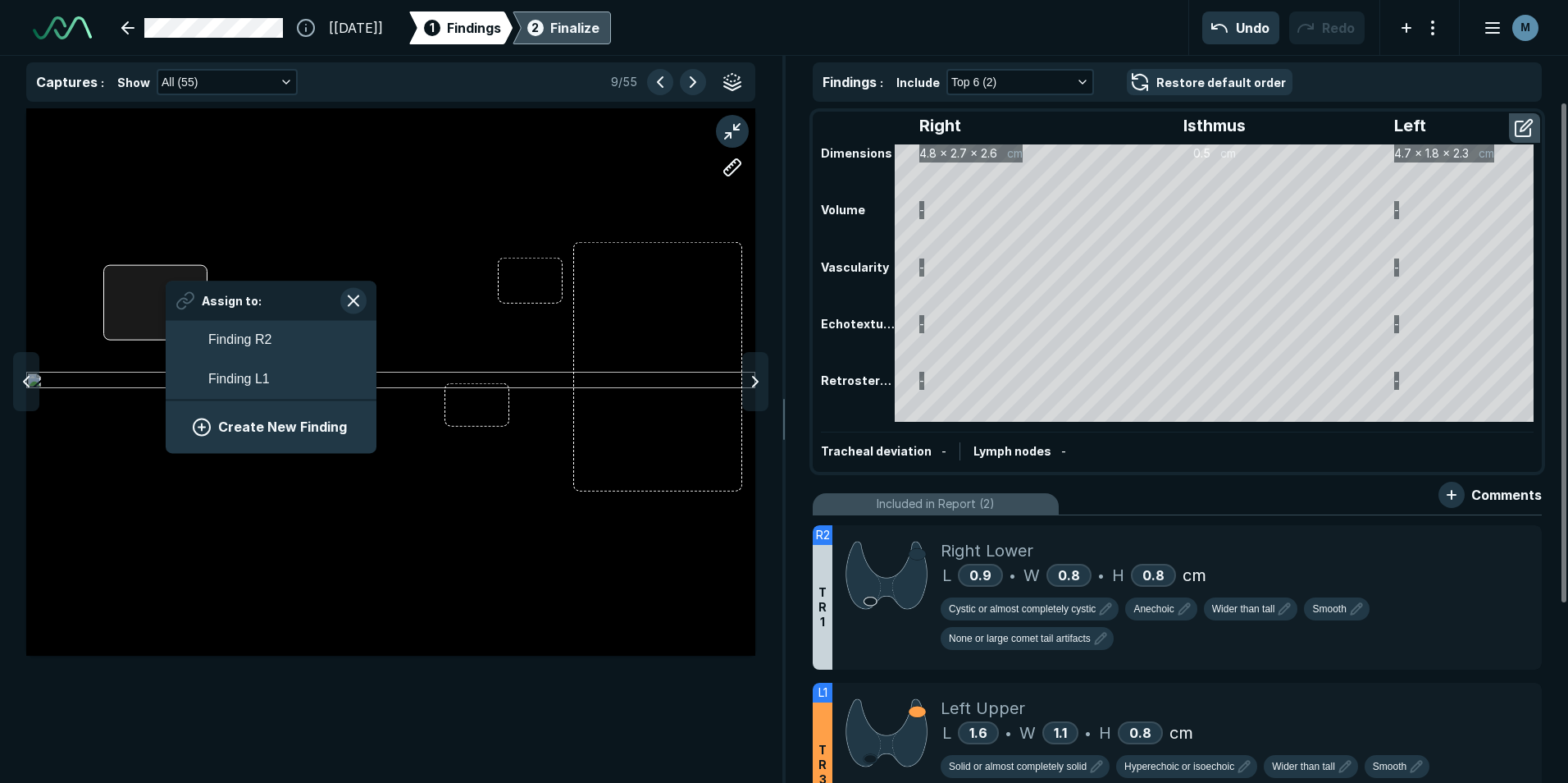
scroll to position [2427, 3041]
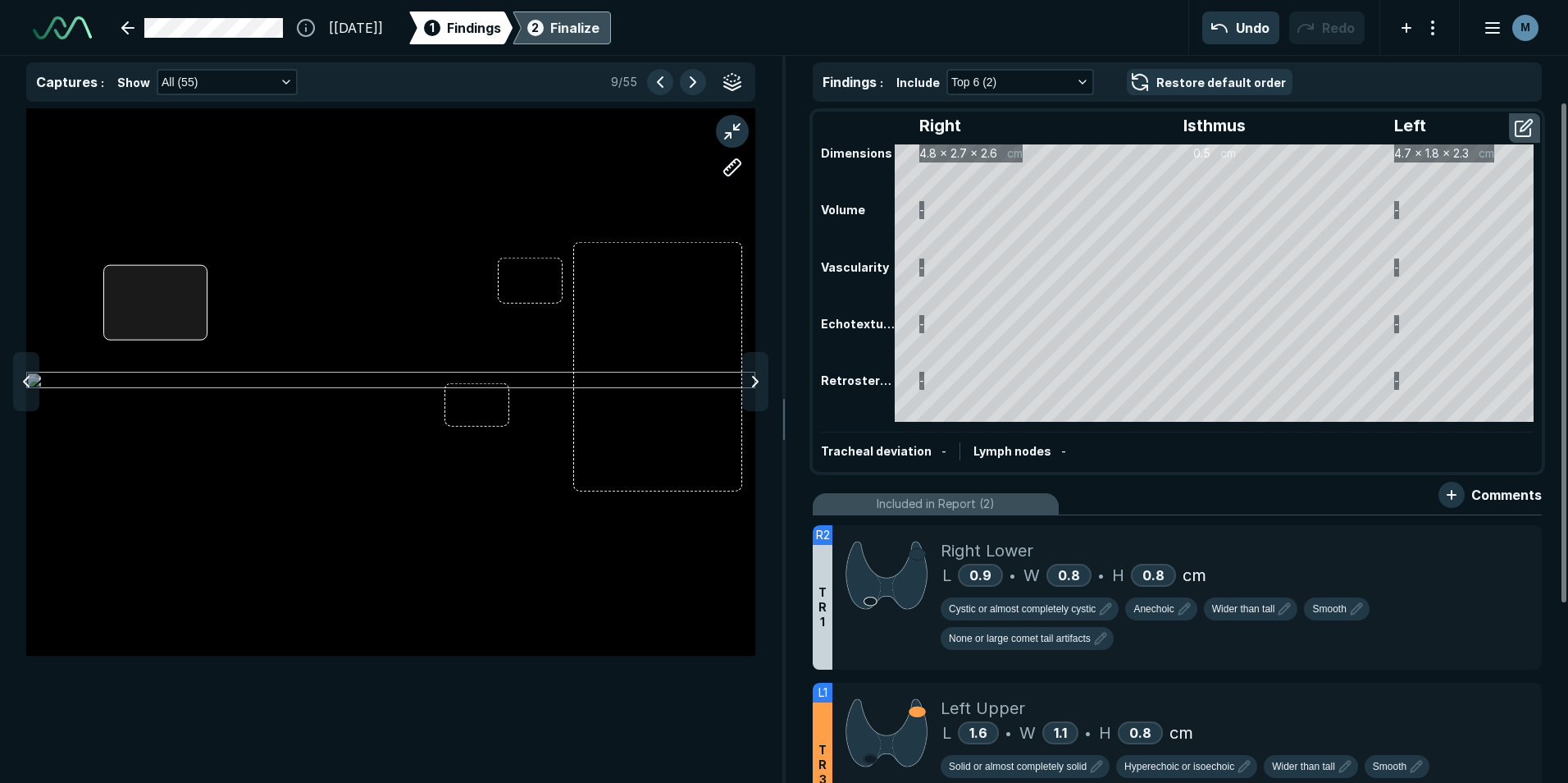
drag, startPoint x: 166, startPoint y: 282, endPoint x: 167, endPoint y: 264, distance: 18.0
click at [167, 264] on div at bounding box center [156, 303] width 105 height 77
click at [179, 276] on div "Assign to: Finding R2 Finding L1 Create New Finding" at bounding box center [390, 382] width 729 height 548
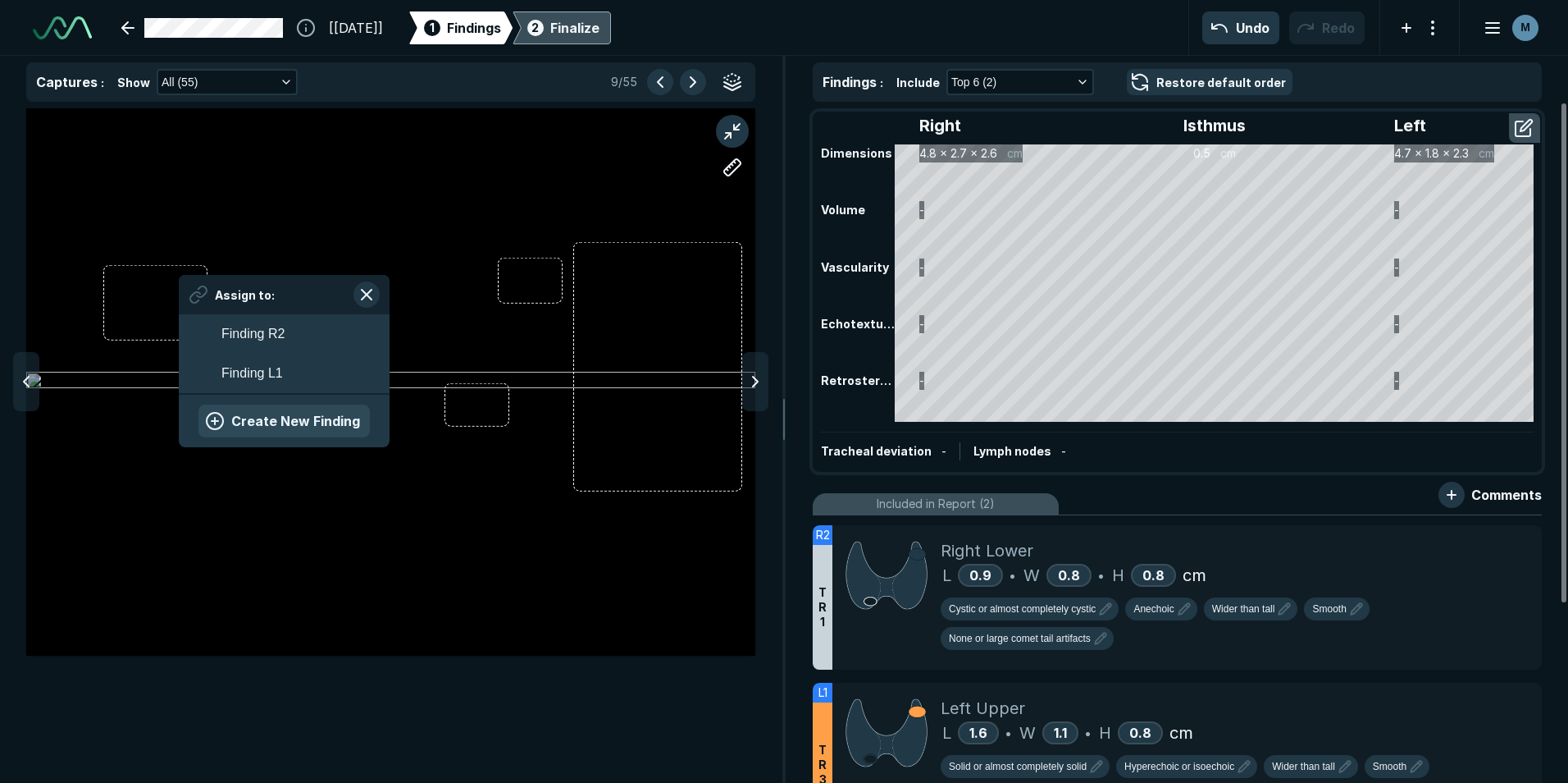
click at [279, 415] on button "Create New Finding" at bounding box center [283, 420] width 171 height 33
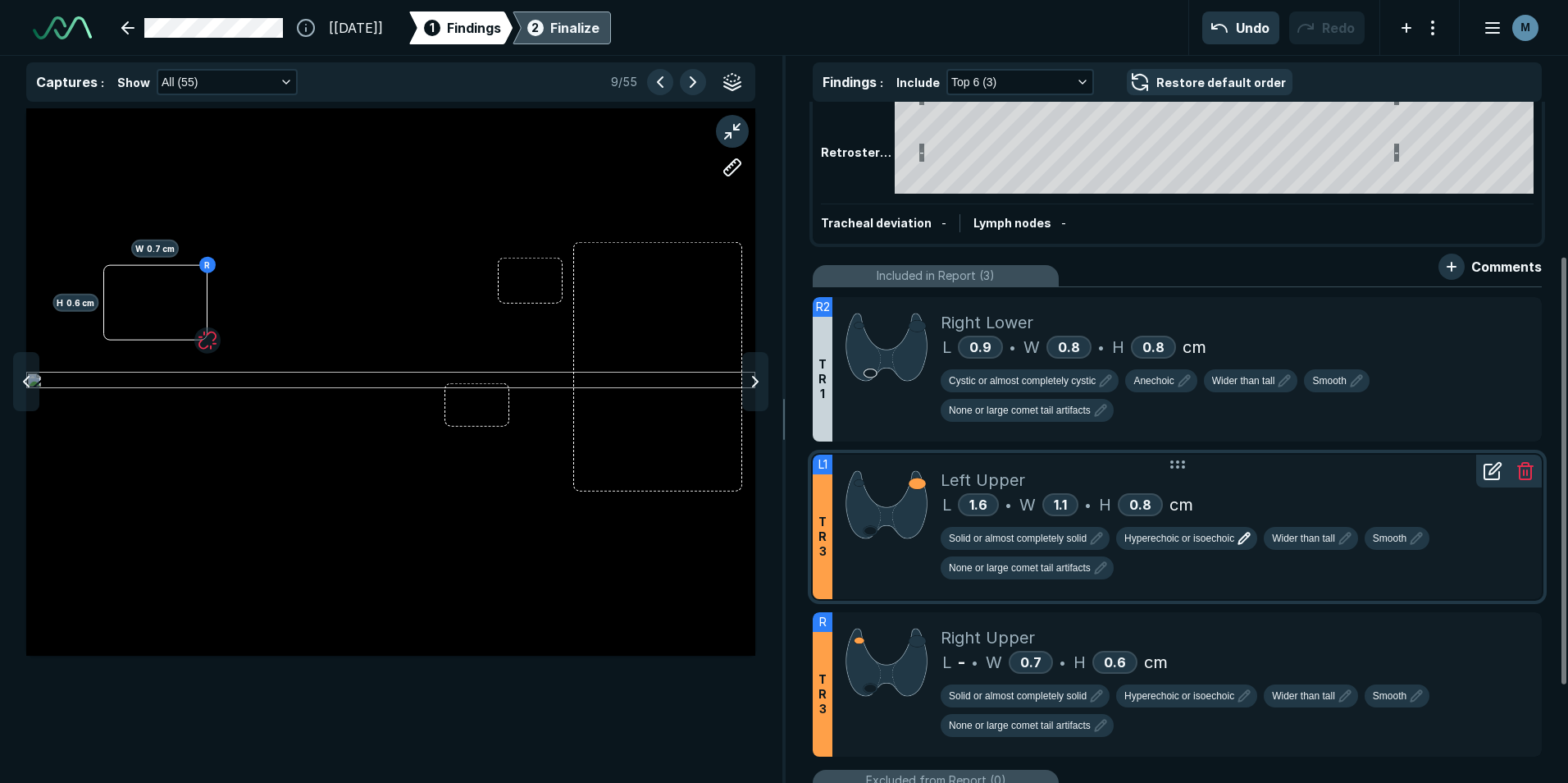
scroll to position [246, 0]
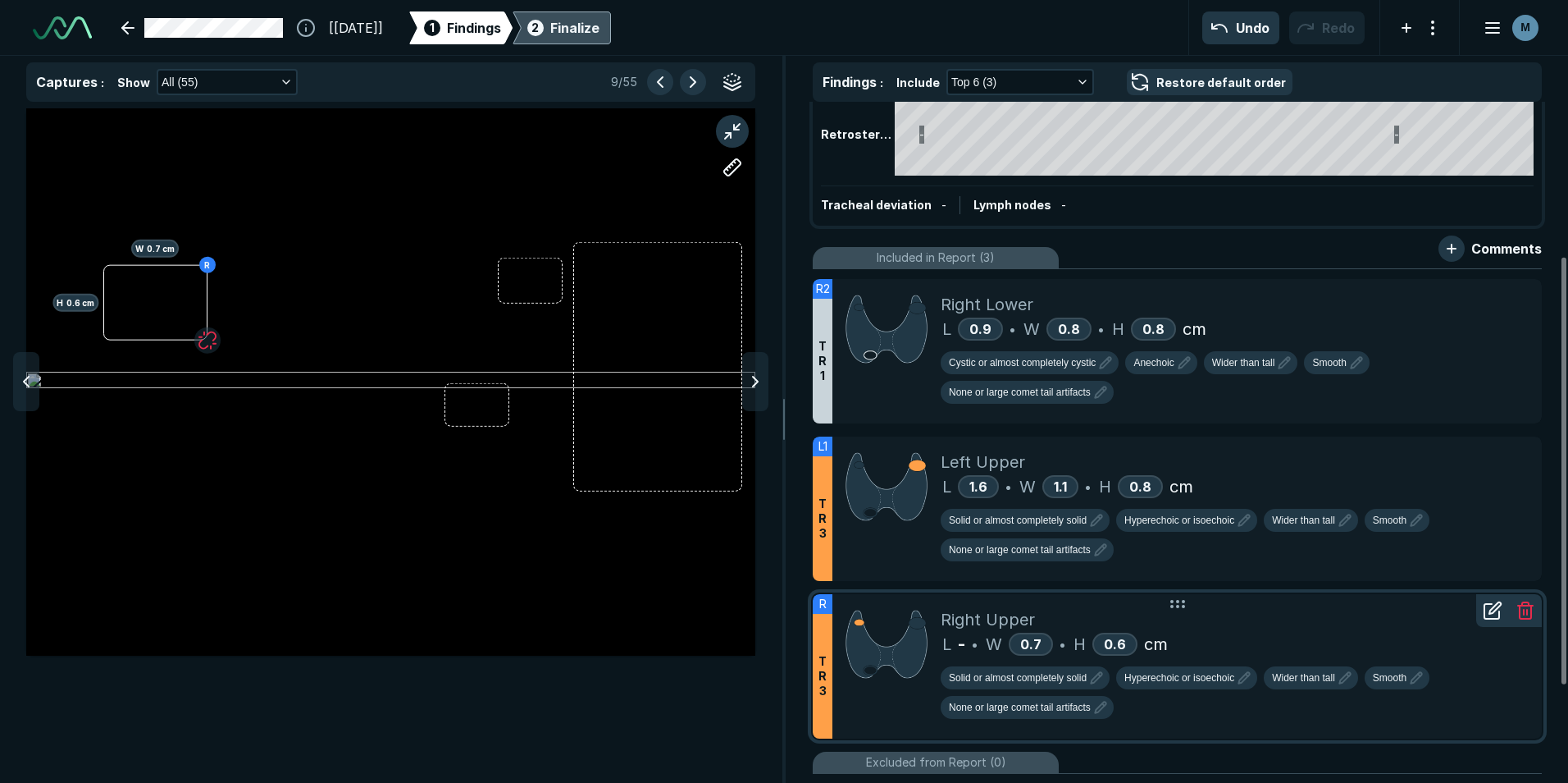
click at [1493, 619] on icon at bounding box center [1491, 611] width 15 height 15
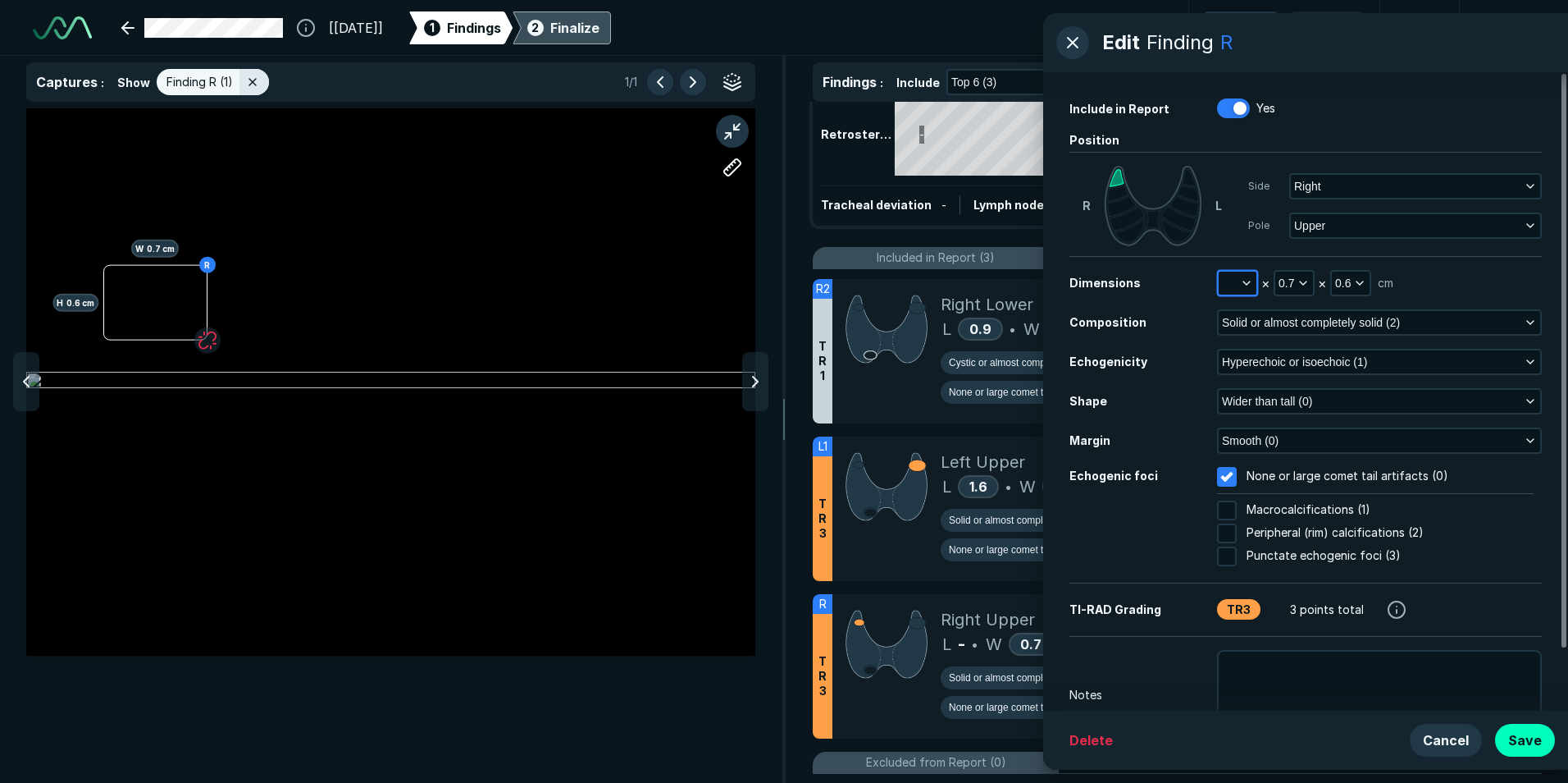
click at [1233, 281] on button "button" at bounding box center [1237, 283] width 37 height 23
click at [1247, 350] on input "text" at bounding box center [1259, 358] width 64 height 23
type input "0.5"
click at [1256, 391] on button "Done" at bounding box center [1260, 394] width 67 height 26
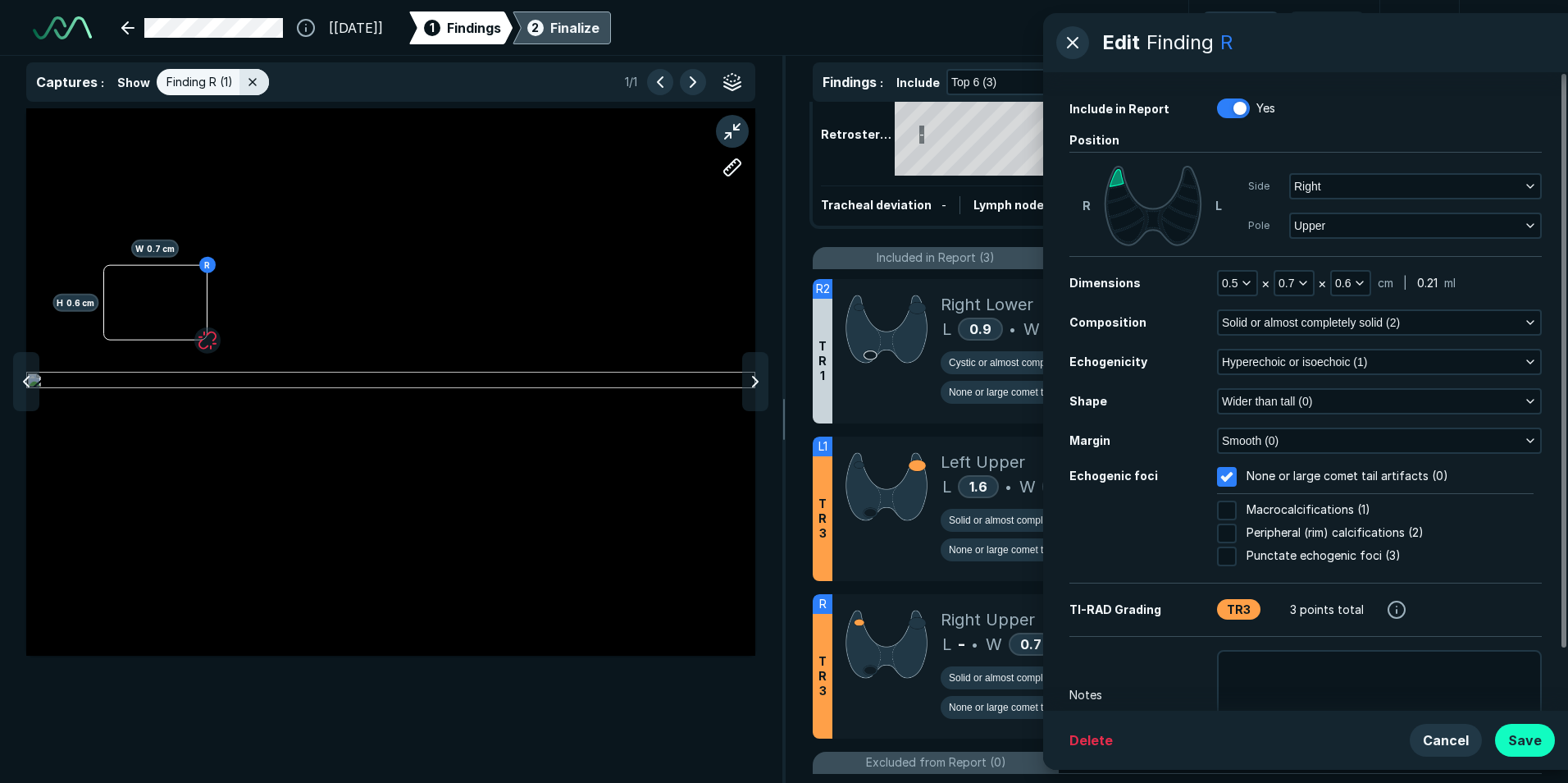
click at [1534, 736] on button "Save" at bounding box center [1525, 739] width 60 height 33
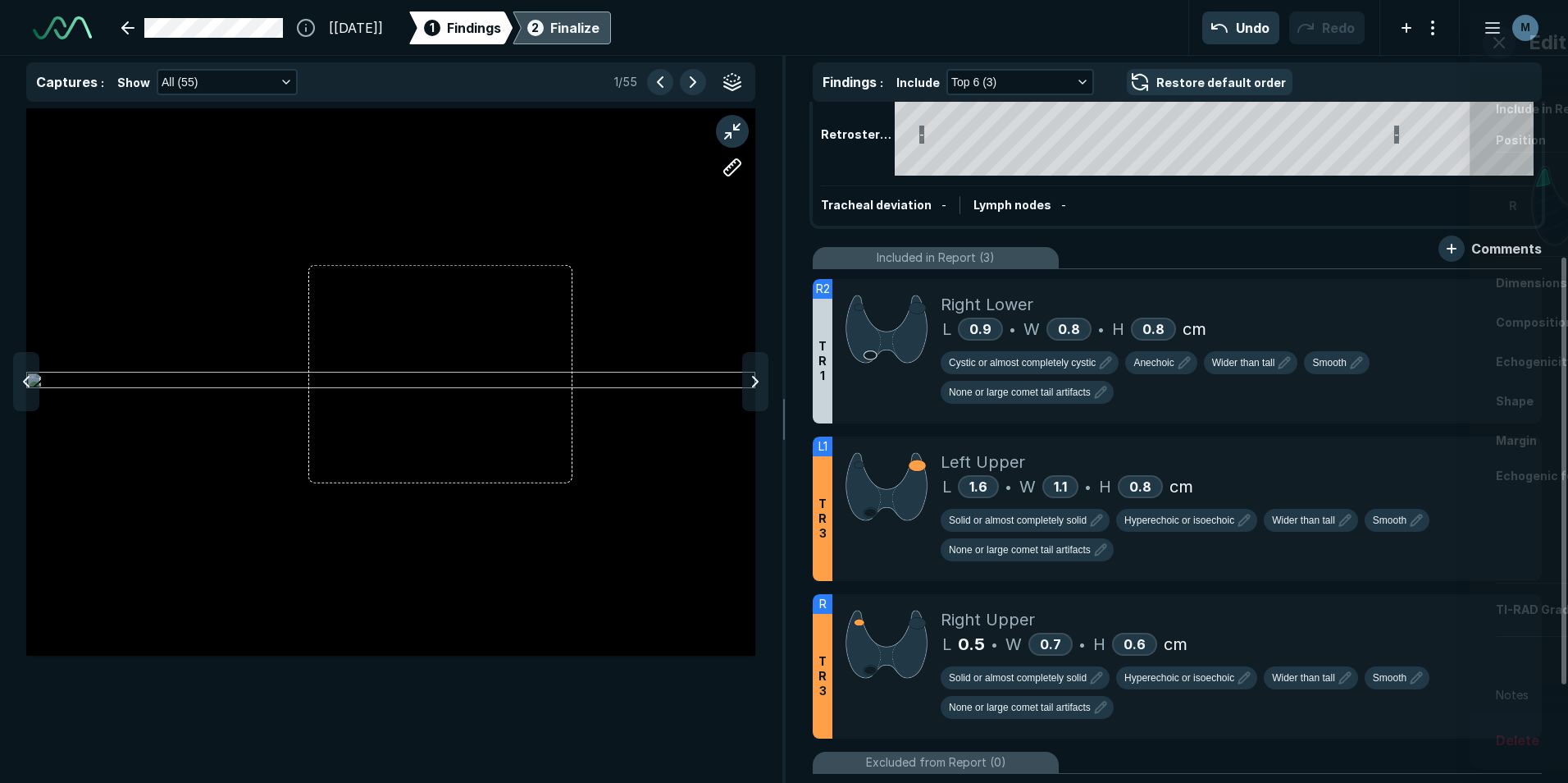
scroll to position [4963, 5361]
click at [749, 377] on icon at bounding box center [755, 381] width 20 height 20
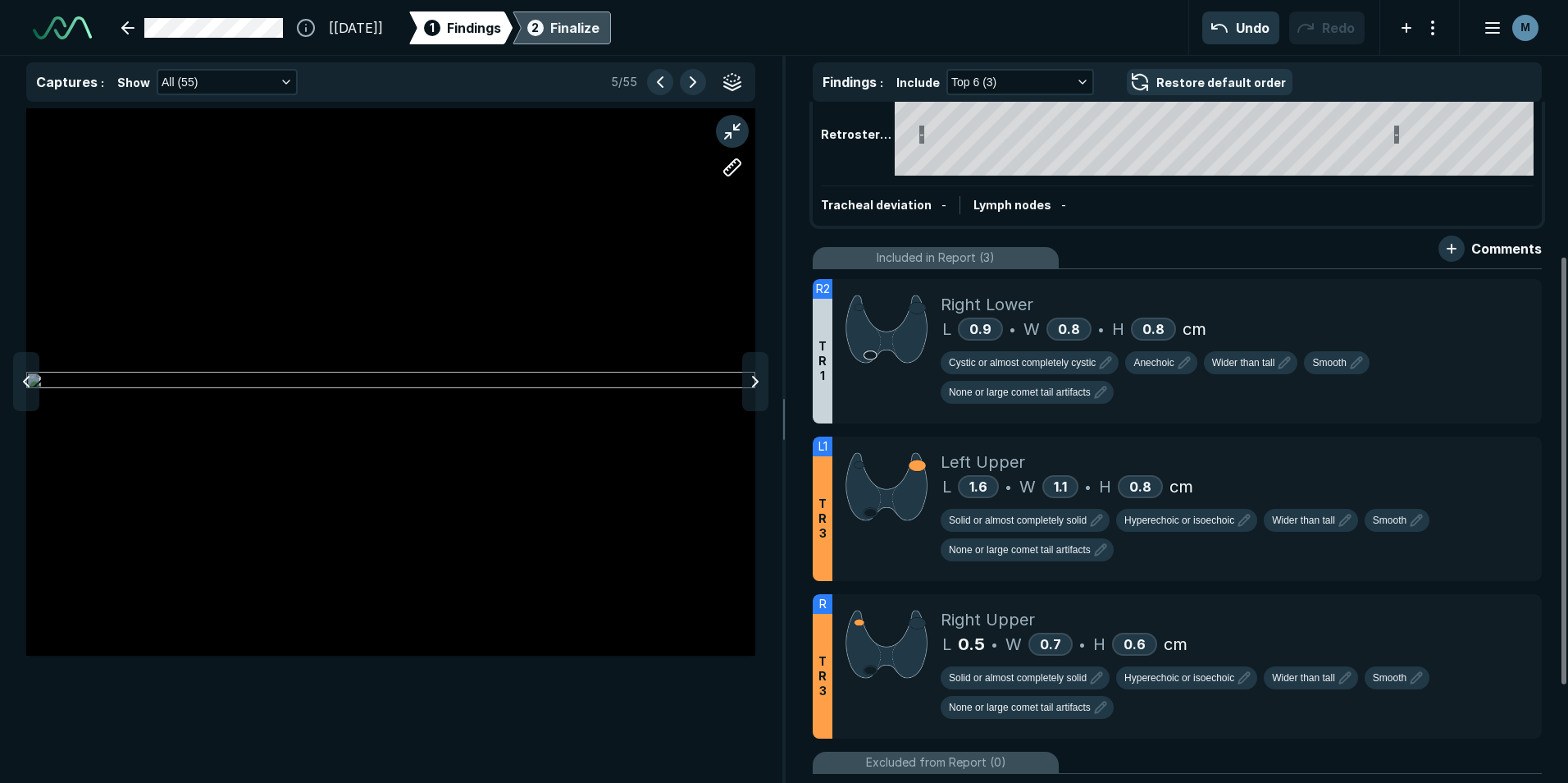
click at [749, 377] on icon at bounding box center [755, 381] width 20 height 20
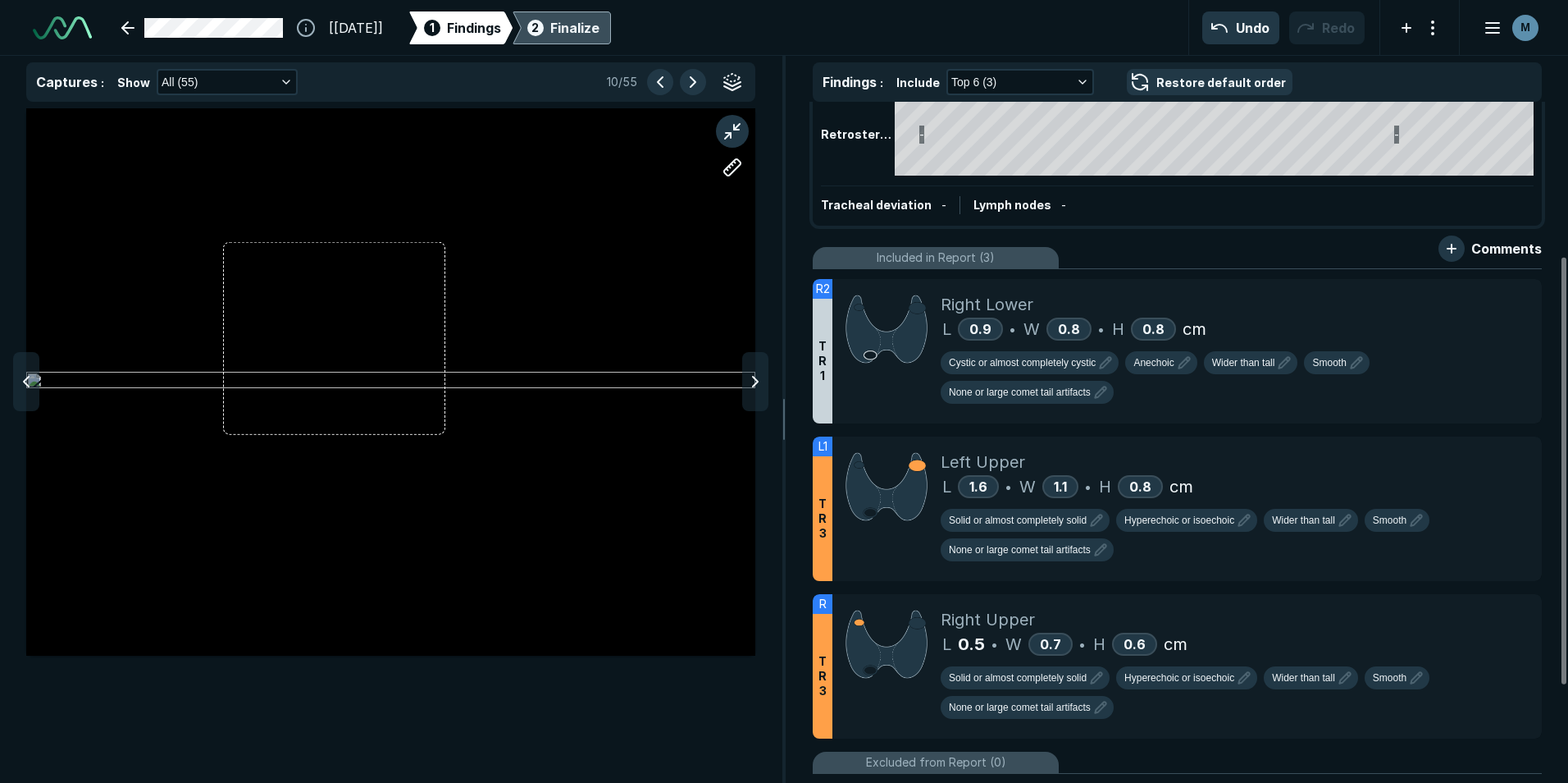
click at [749, 377] on icon at bounding box center [755, 381] width 20 height 20
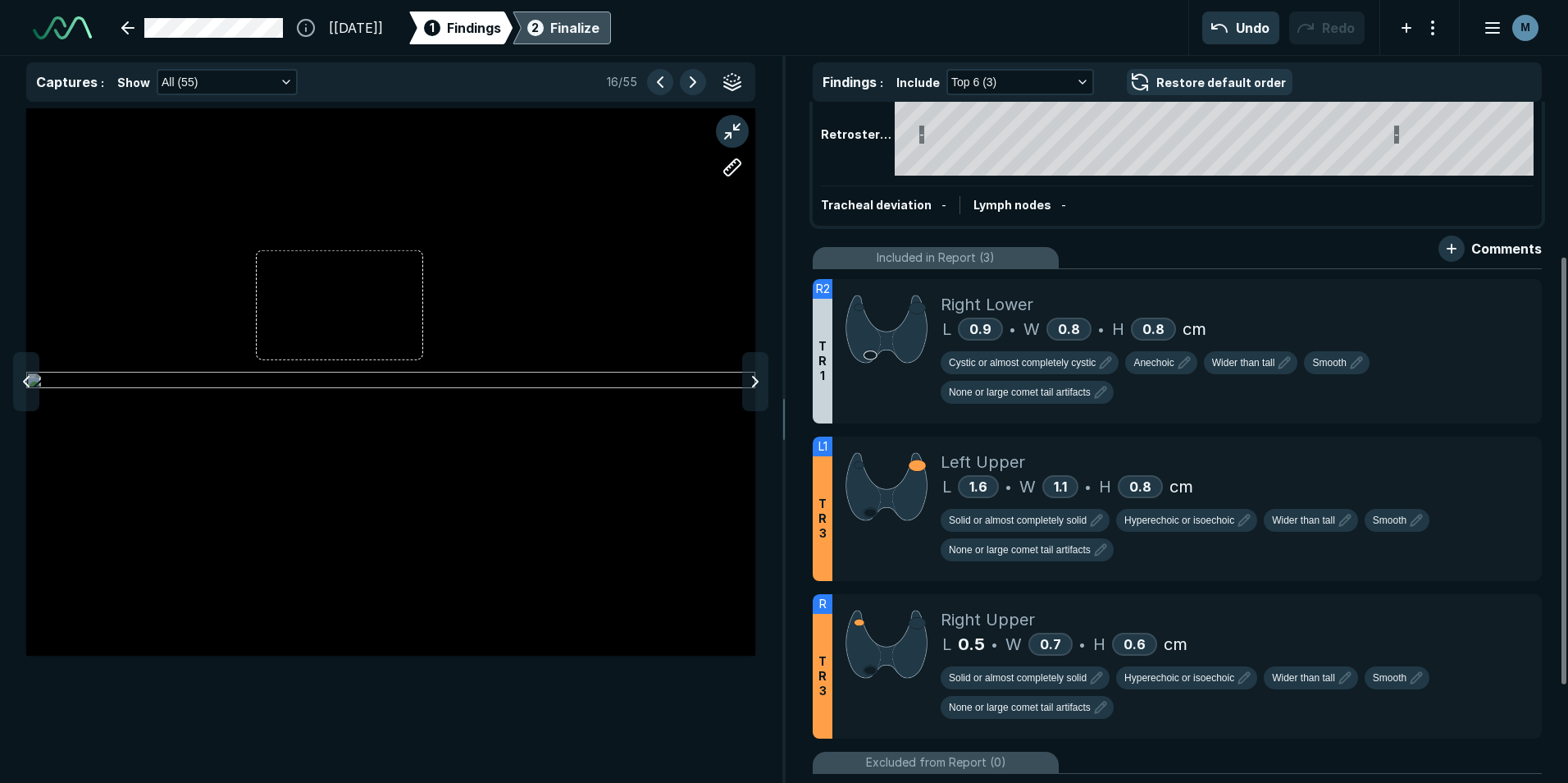
click at [749, 377] on icon at bounding box center [755, 381] width 20 height 20
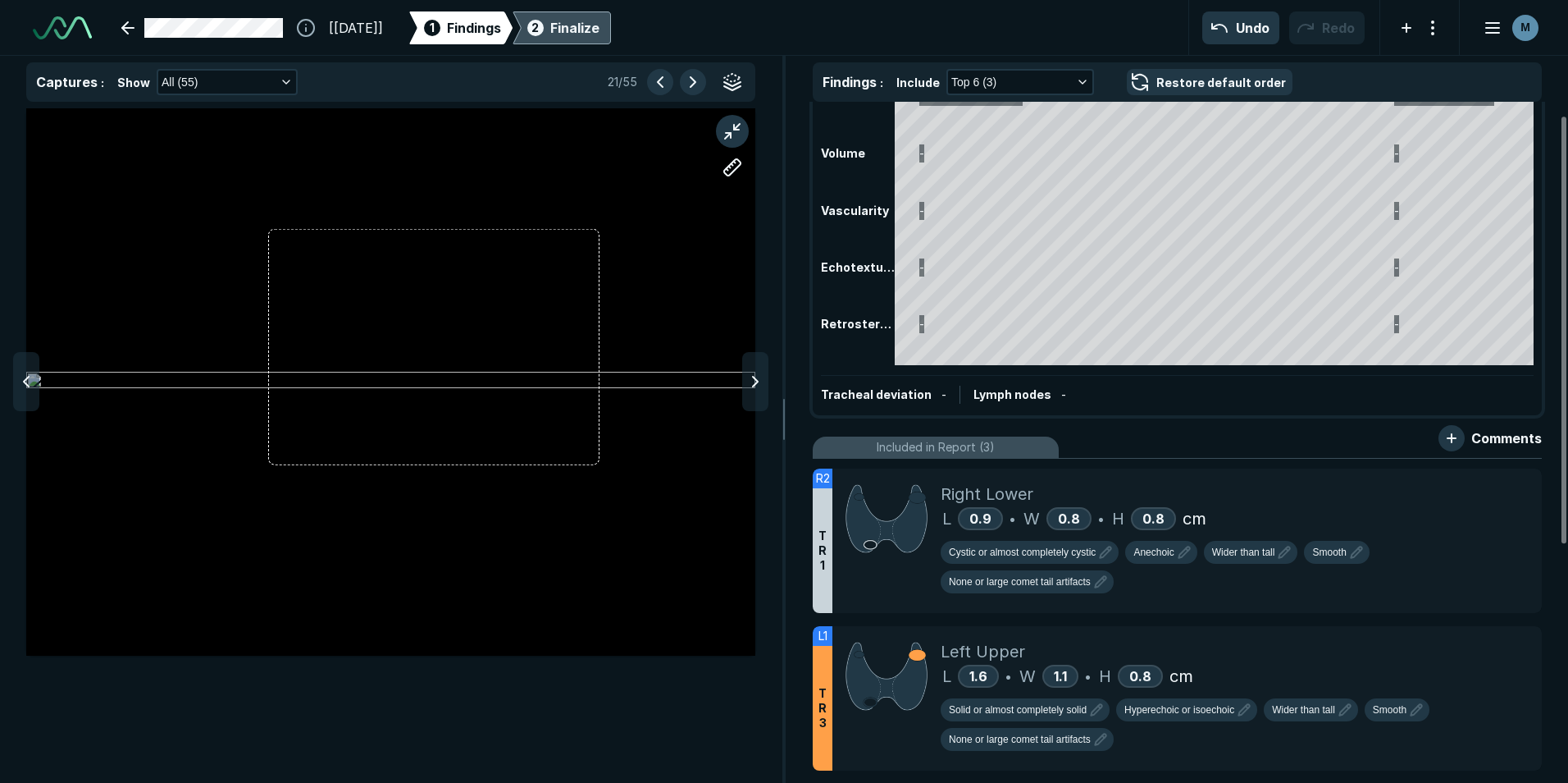
scroll to position [82, 0]
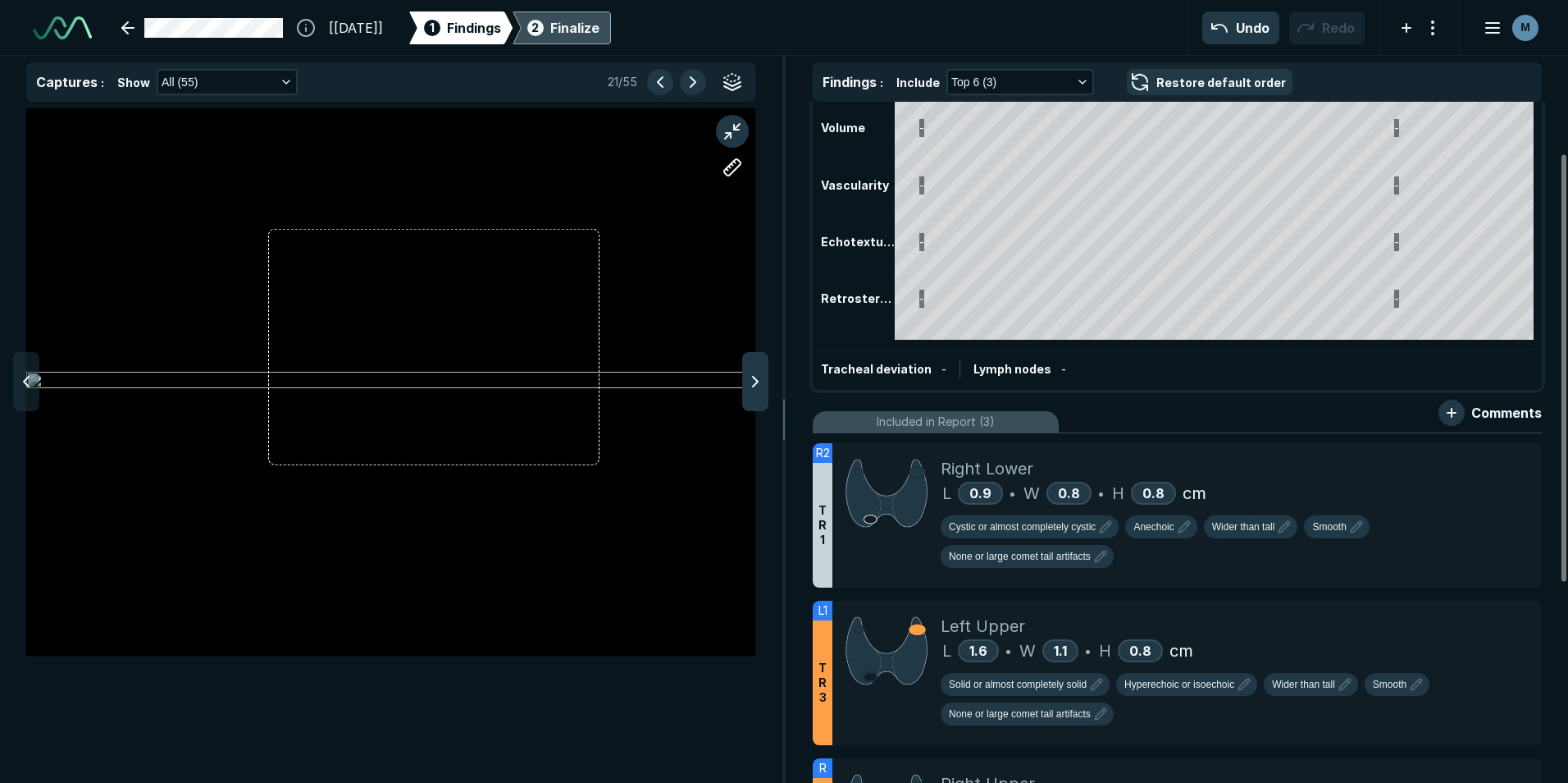
click at [765, 392] on div at bounding box center [756, 381] width 26 height 59
click at [762, 392] on icon at bounding box center [755, 381] width 20 height 20
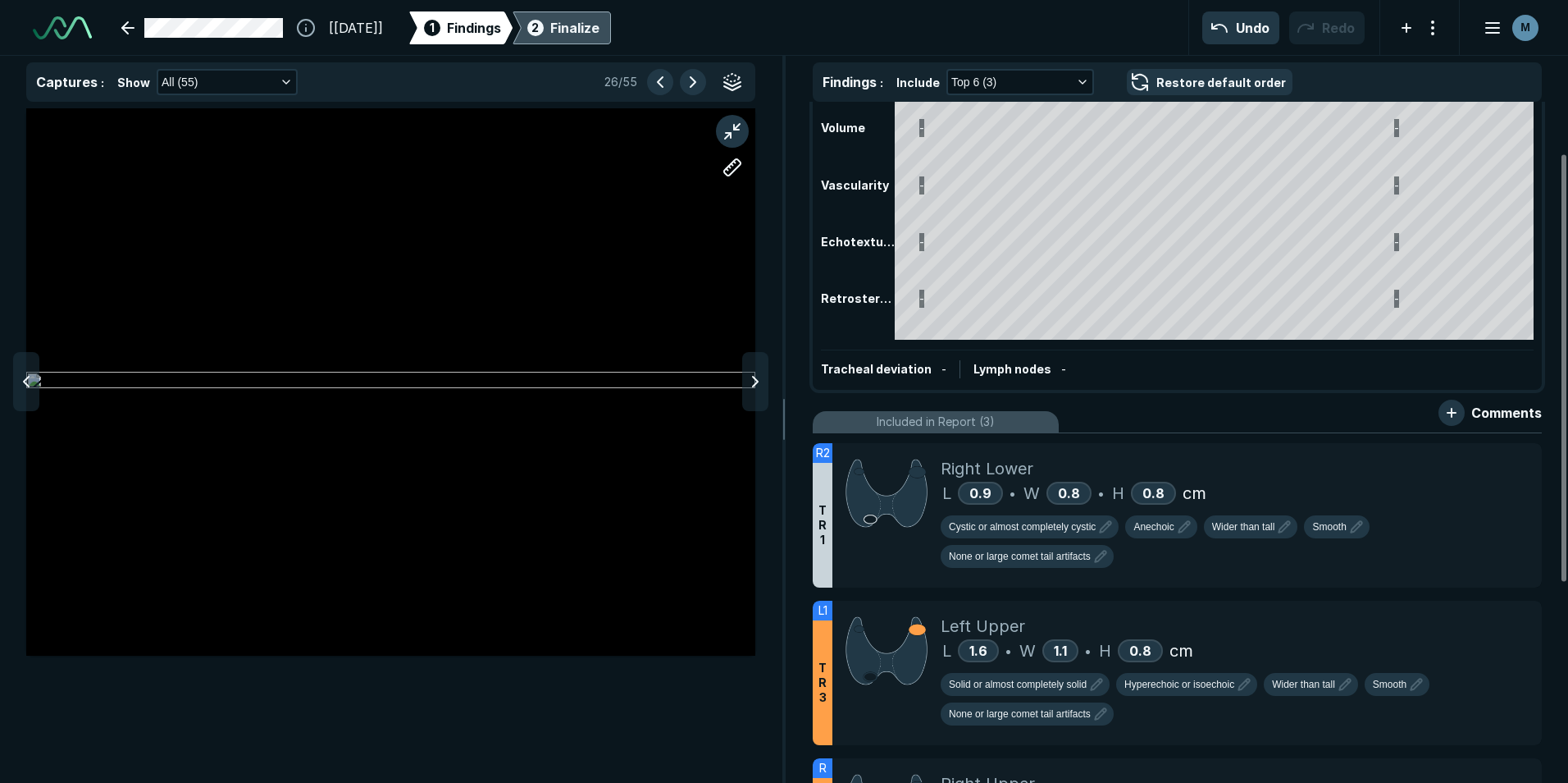
click at [762, 392] on icon at bounding box center [755, 381] width 20 height 20
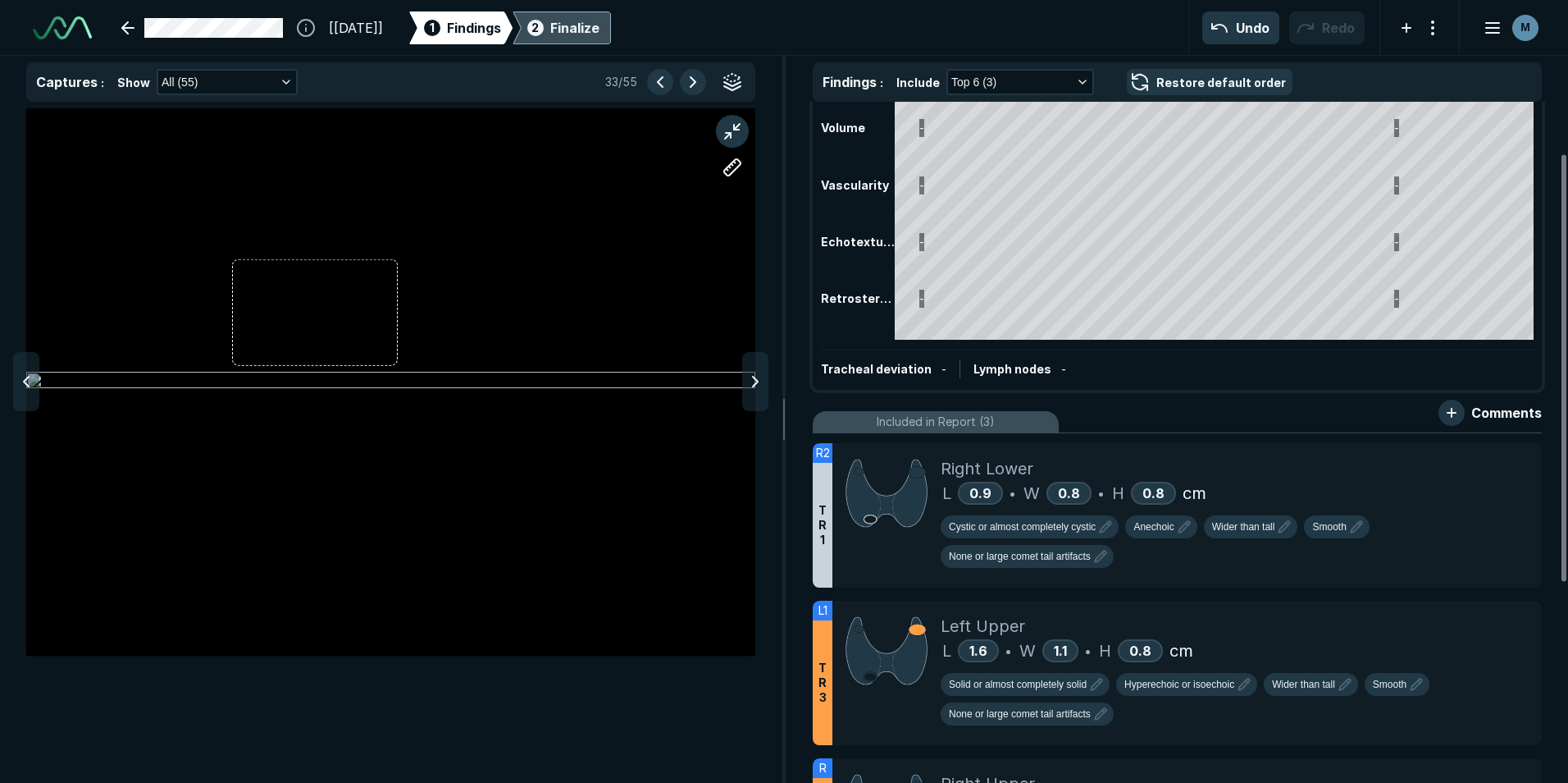
click at [762, 392] on icon at bounding box center [755, 381] width 20 height 20
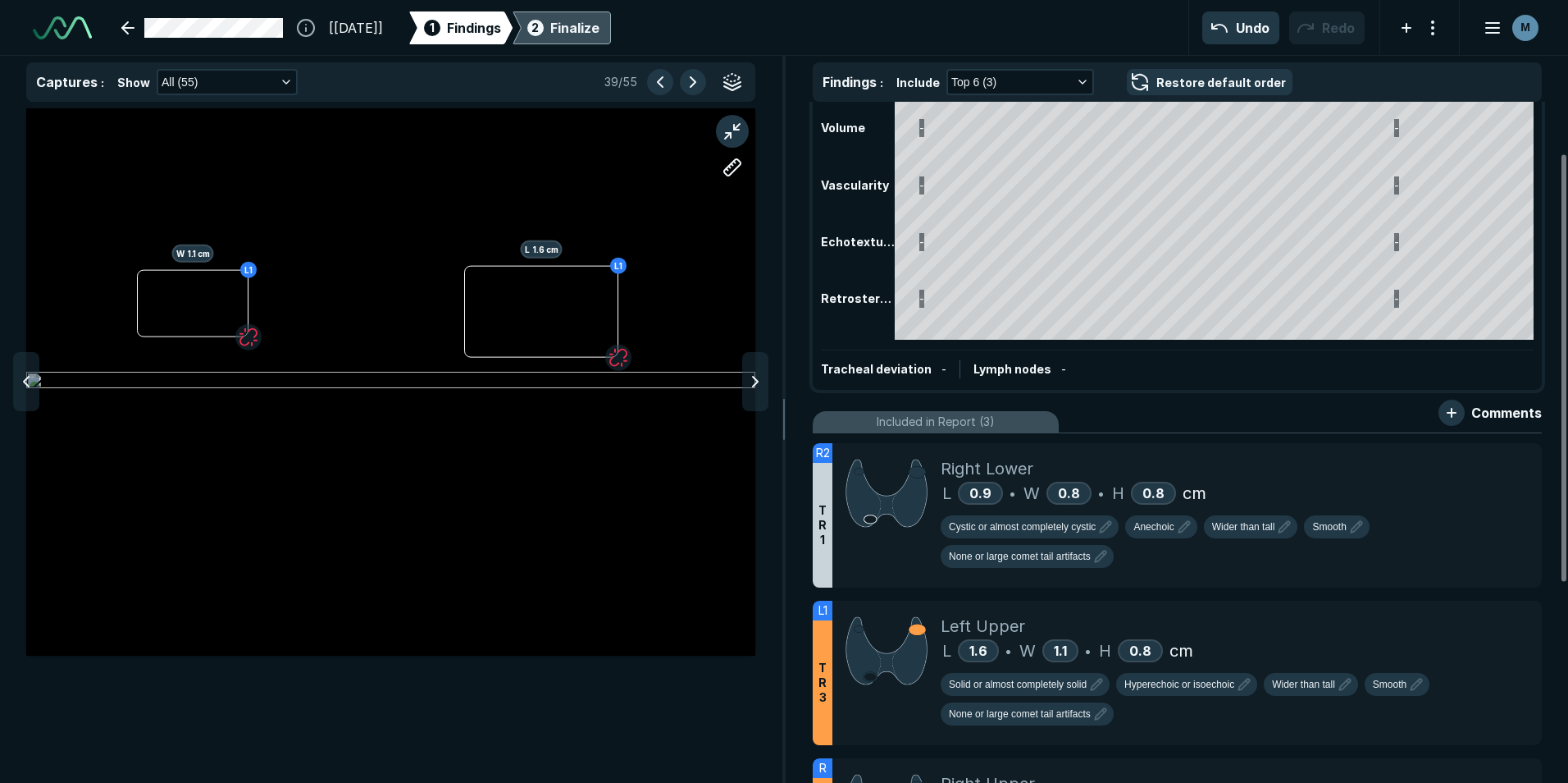
click at [762, 392] on icon at bounding box center [755, 381] width 20 height 20
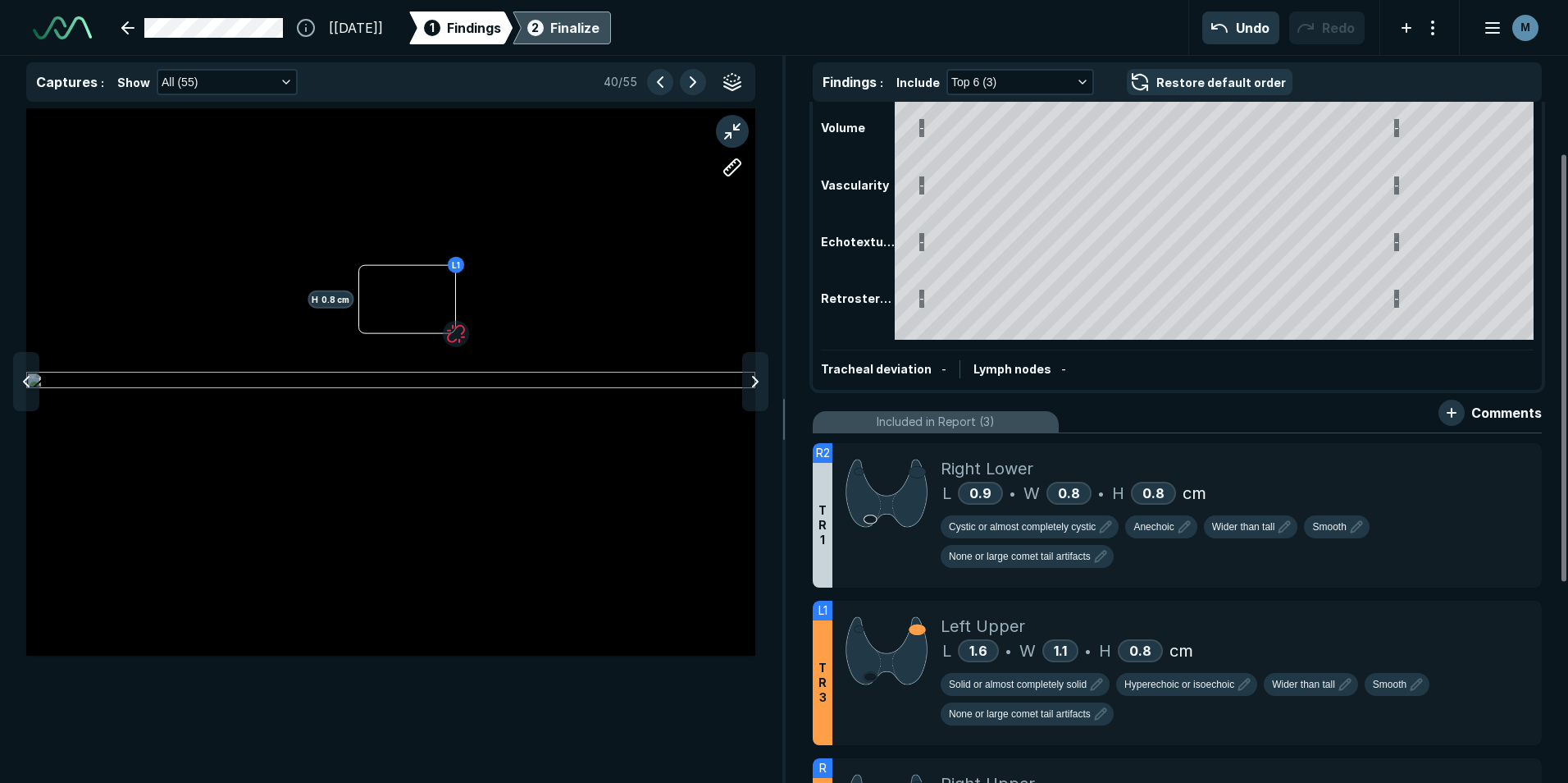
click at [762, 392] on icon at bounding box center [755, 381] width 20 height 20
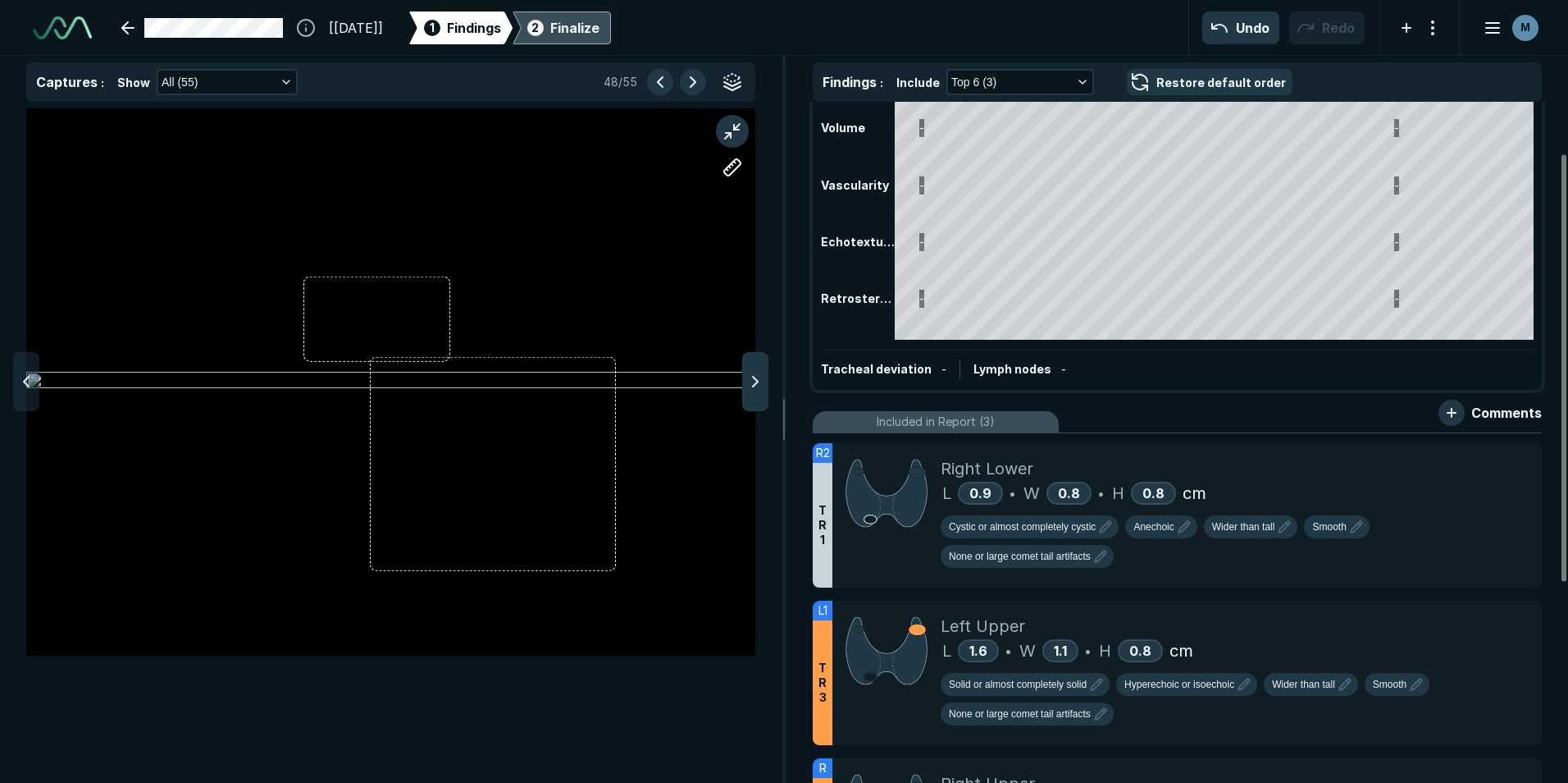
click at [762, 392] on icon at bounding box center [755, 381] width 20 height 20
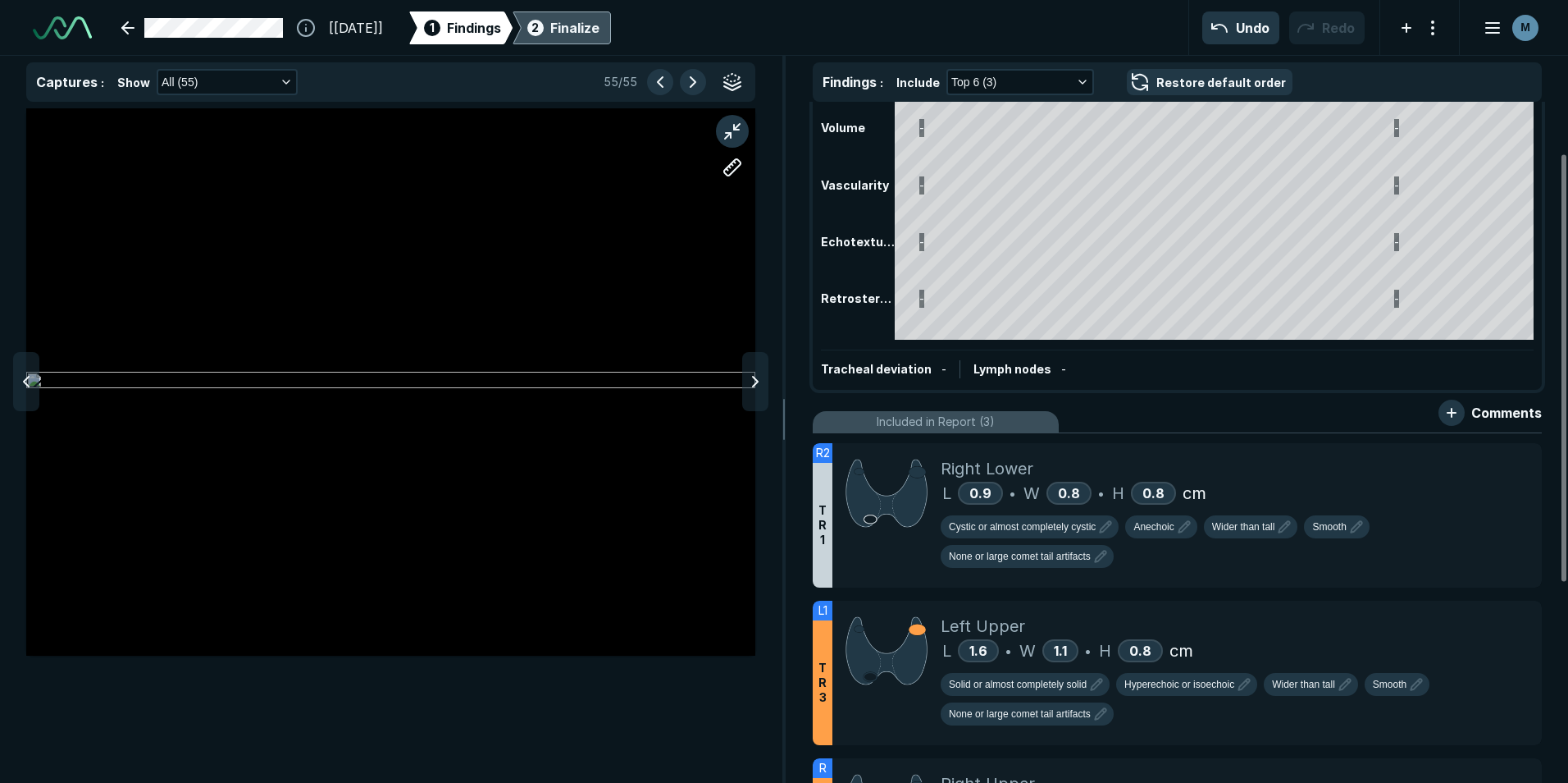
click at [762, 392] on icon at bounding box center [755, 381] width 20 height 20
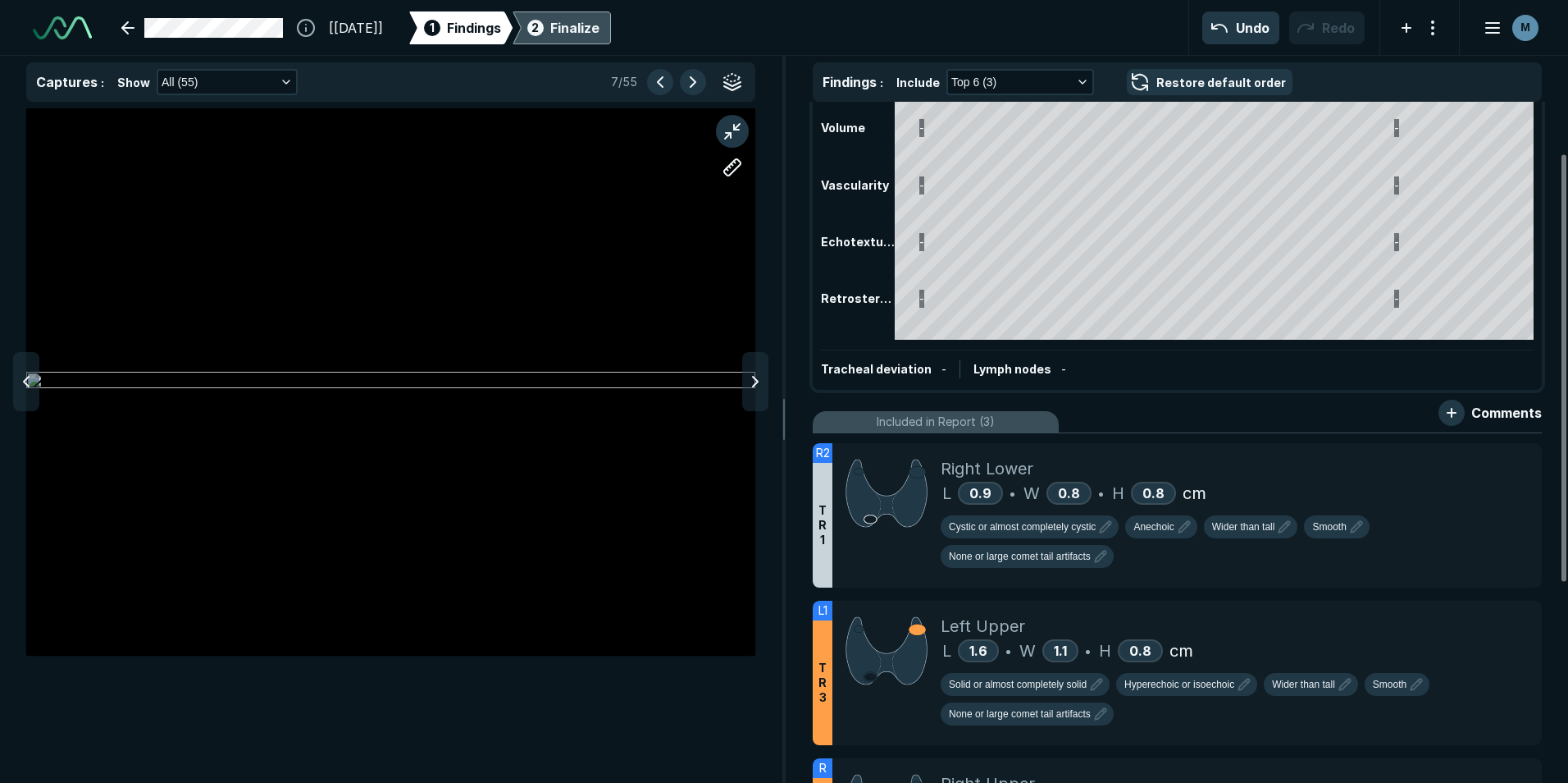
click at [762, 392] on icon at bounding box center [755, 381] width 20 height 20
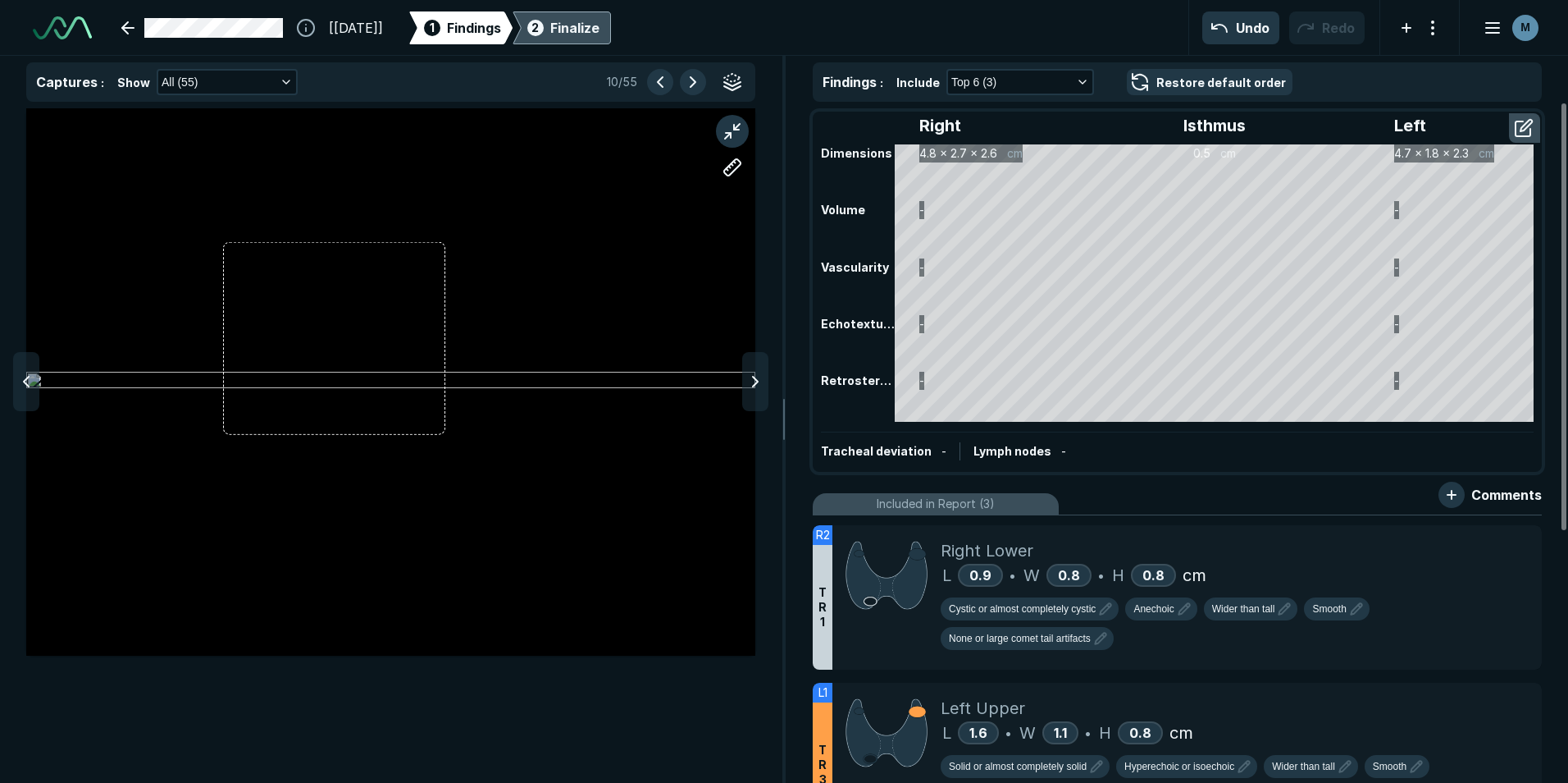
click at [587, 29] on div "2 Finalize" at bounding box center [561, 27] width 76 height 33
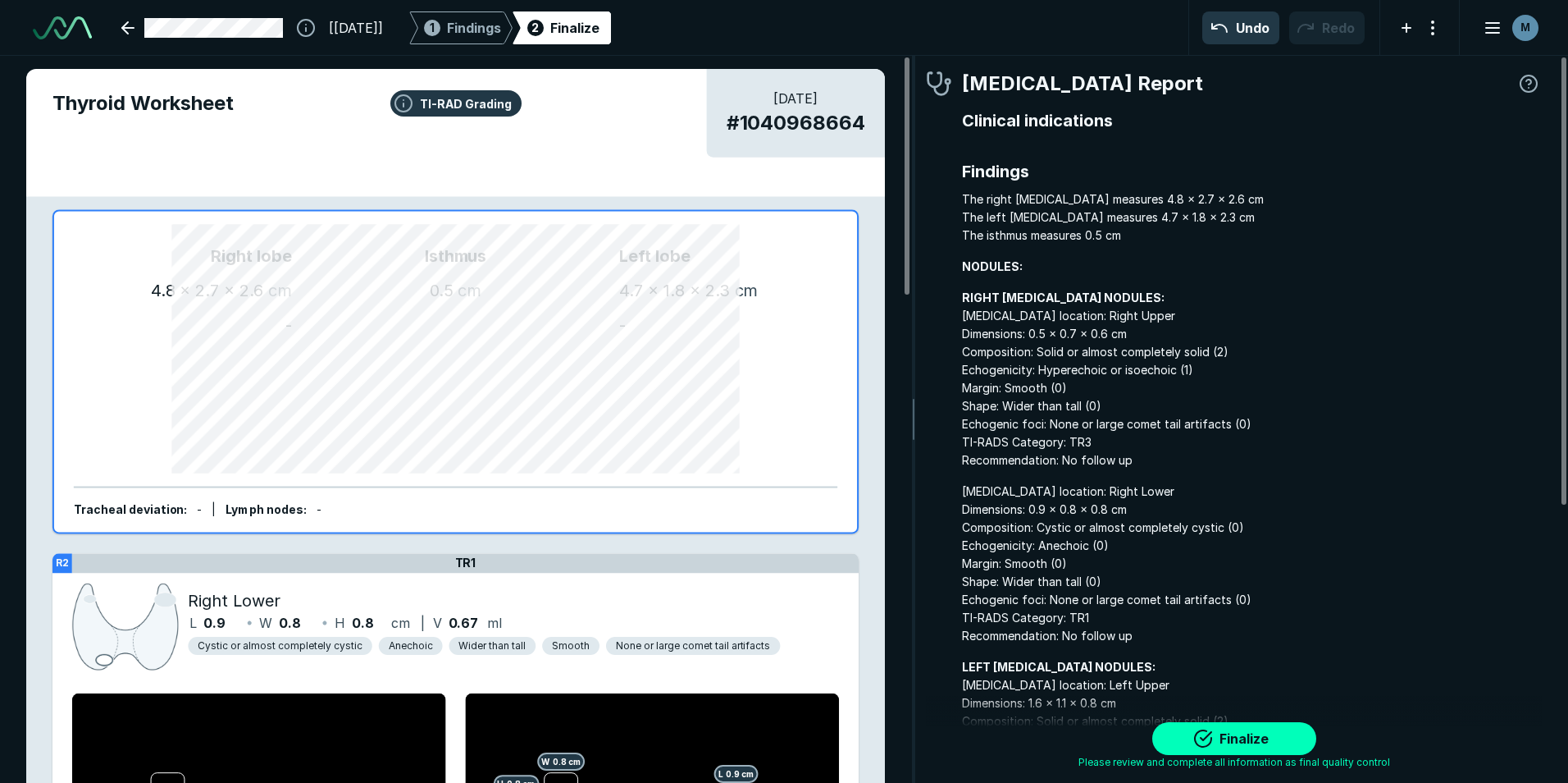
scroll to position [5285, 4852]
click at [1242, 736] on button "Finalize" at bounding box center [1235, 738] width 164 height 33
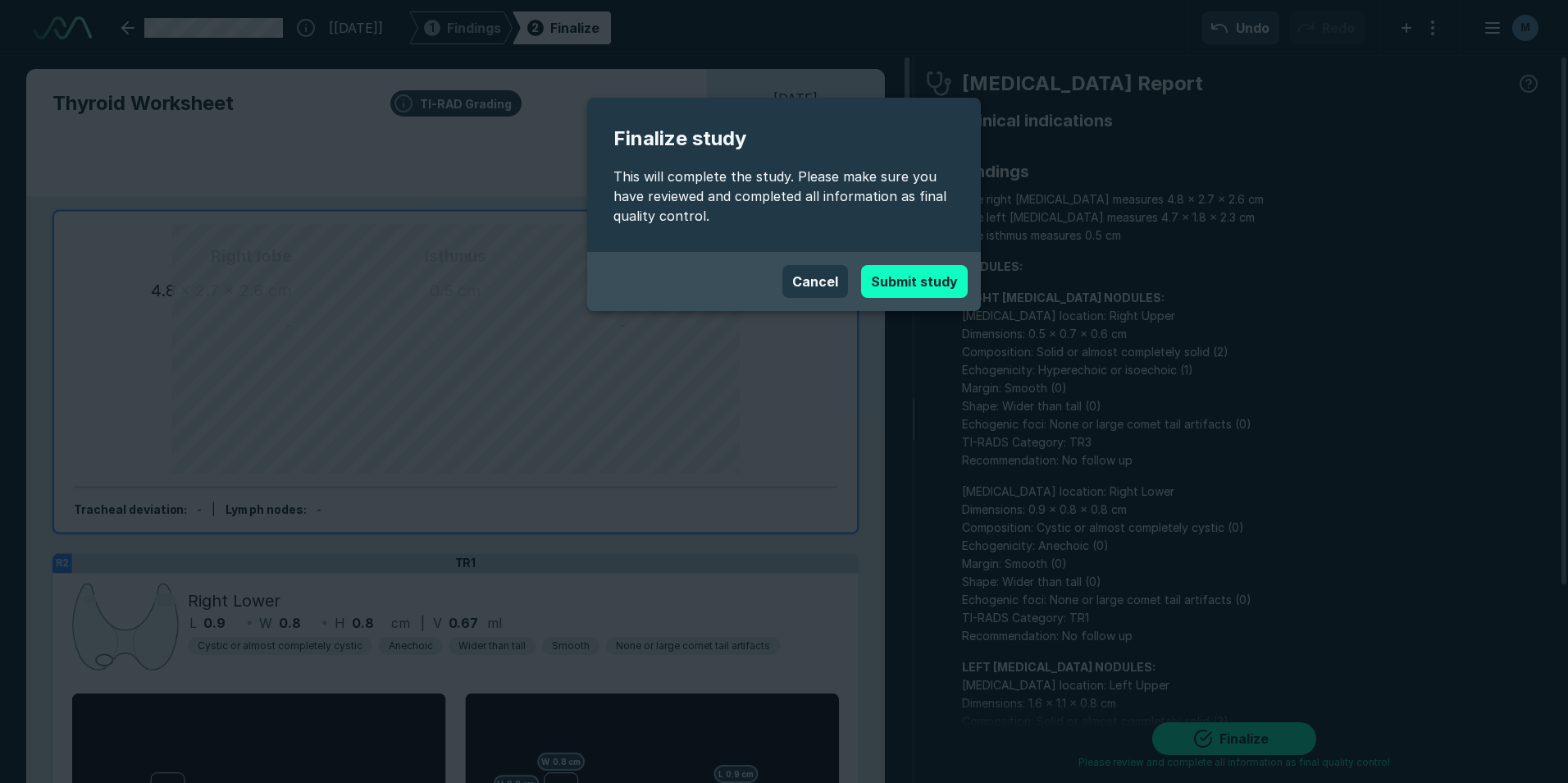
click at [911, 283] on button "Submit study" at bounding box center [914, 281] width 106 height 33
drag, startPoint x: 670, startPoint y: 295, endPoint x: 763, endPoint y: 148, distance: 173.9
click at [763, 148] on span "Finalize study" at bounding box center [784, 139] width 341 height 30
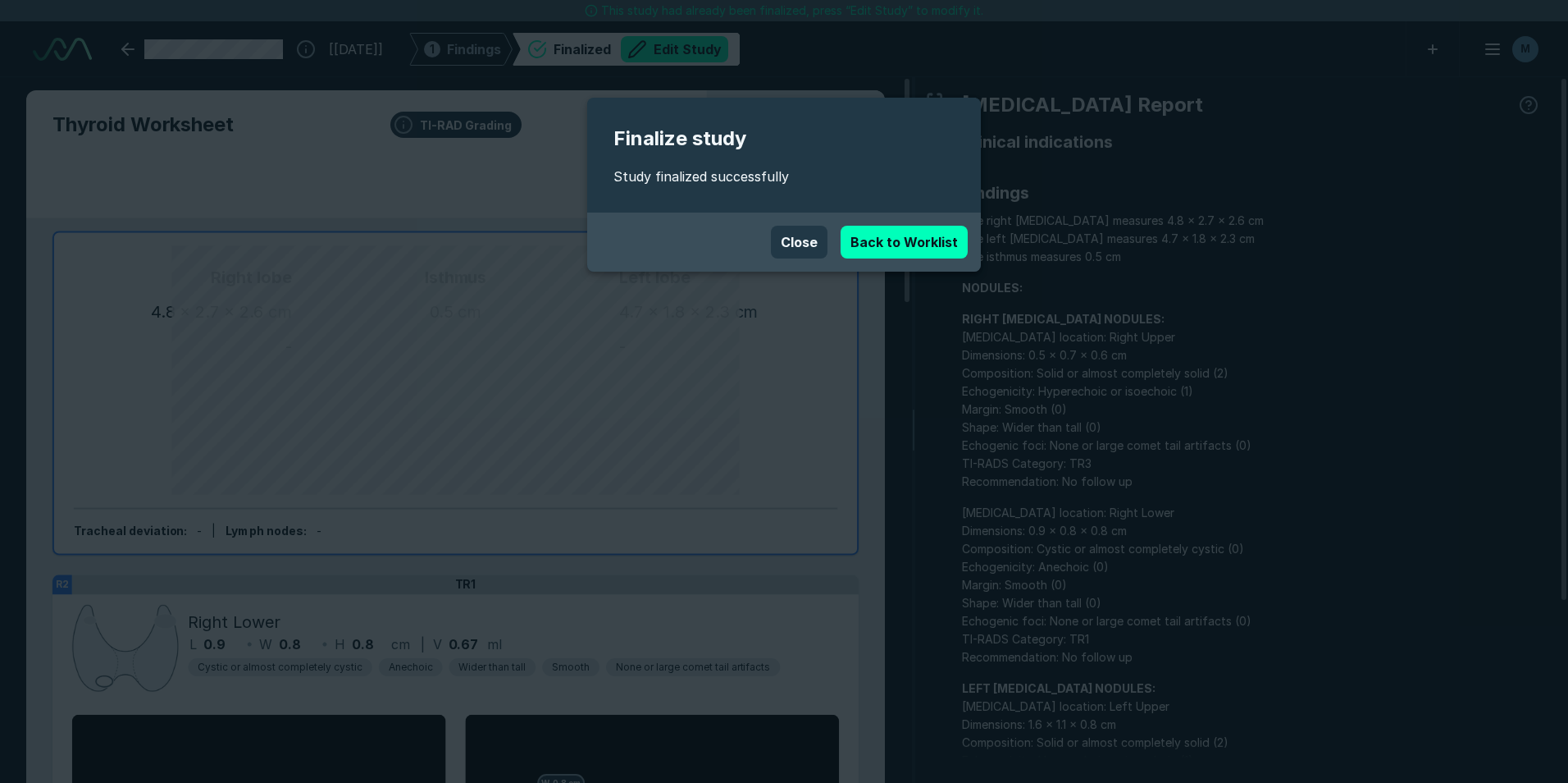
scroll to position [5247, 9161]
click at [871, 232] on link "Back to Worklist" at bounding box center [904, 241] width 127 height 33
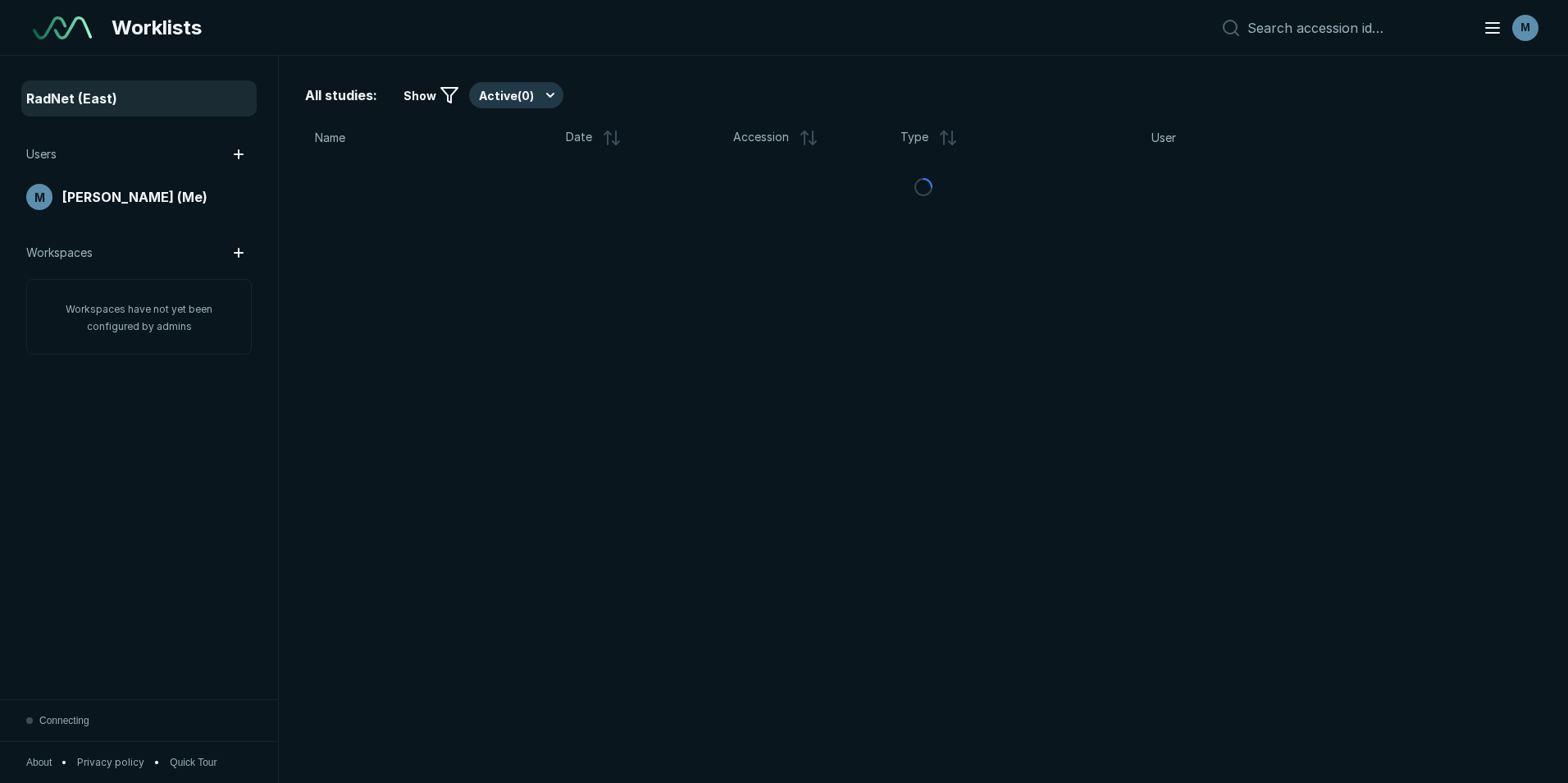
scroll to position [5081, 7645]
